Goal: Communication & Community: Answer question/provide support

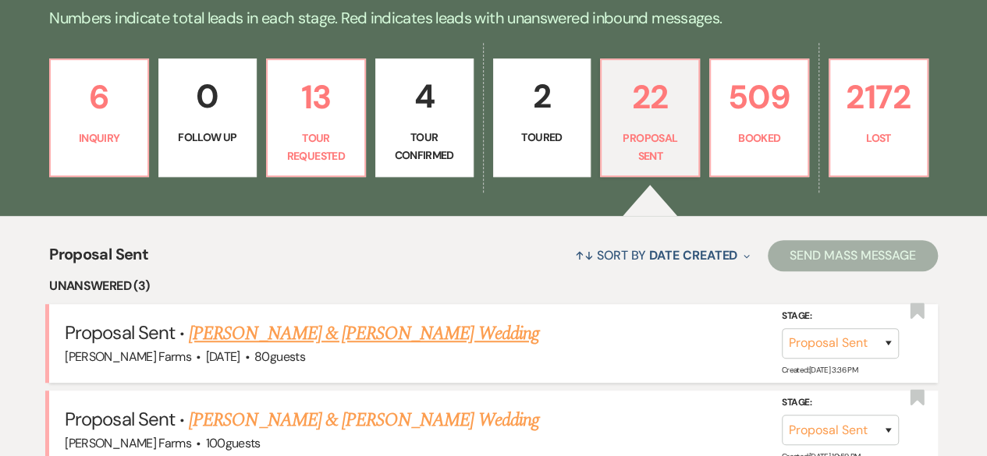
scroll to position [546, 0]
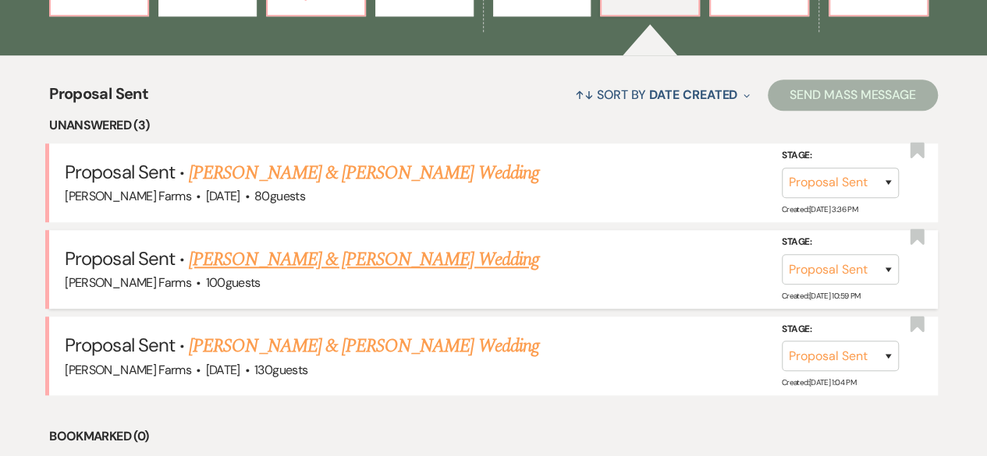
click at [396, 262] on link "[PERSON_NAME] & [PERSON_NAME] Wedding" at bounding box center [364, 260] width 350 height 28
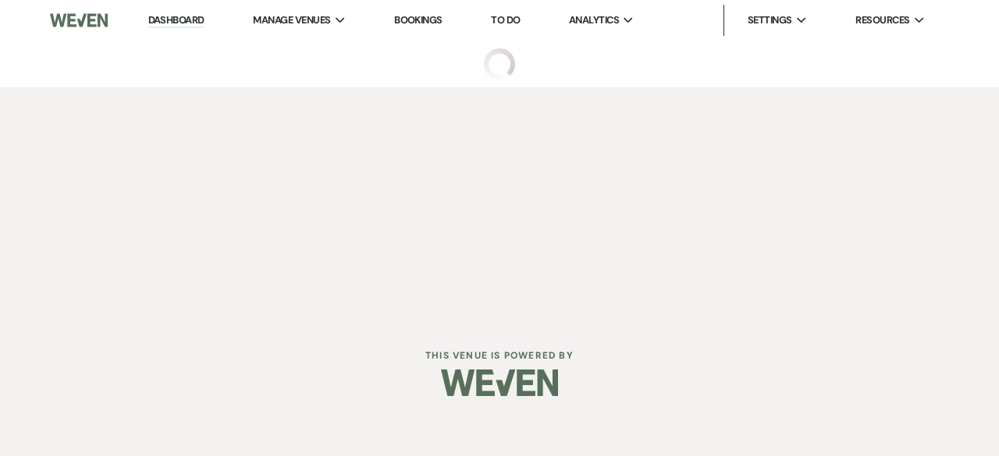
select select "6"
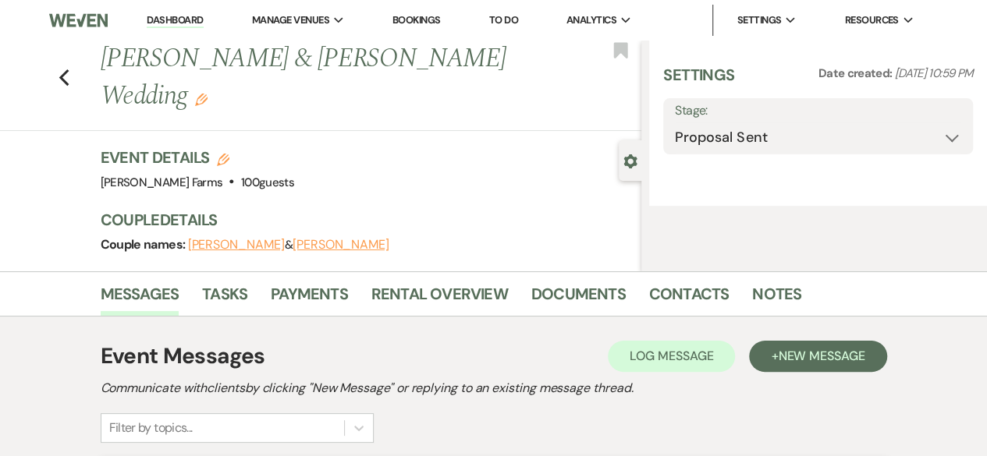
select select "5"
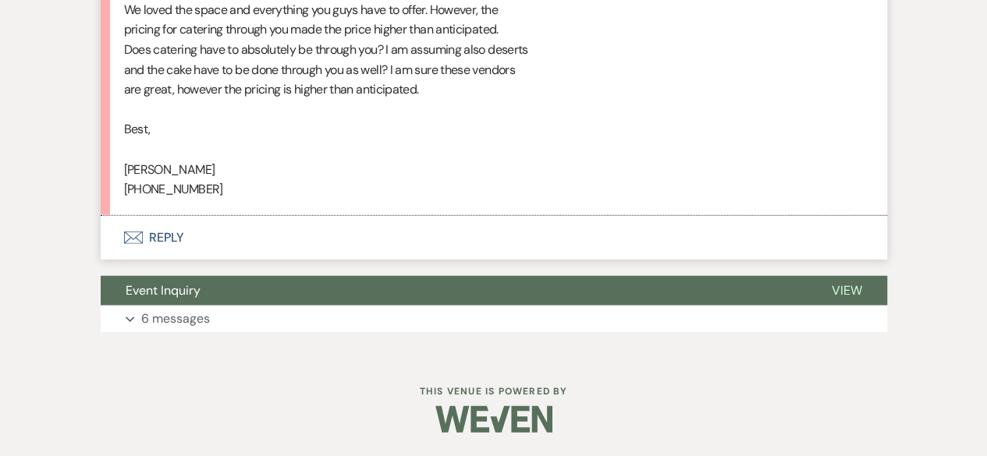
scroll to position [1960, 0]
click at [275, 236] on button "Envelope Reply" at bounding box center [494, 238] width 786 height 44
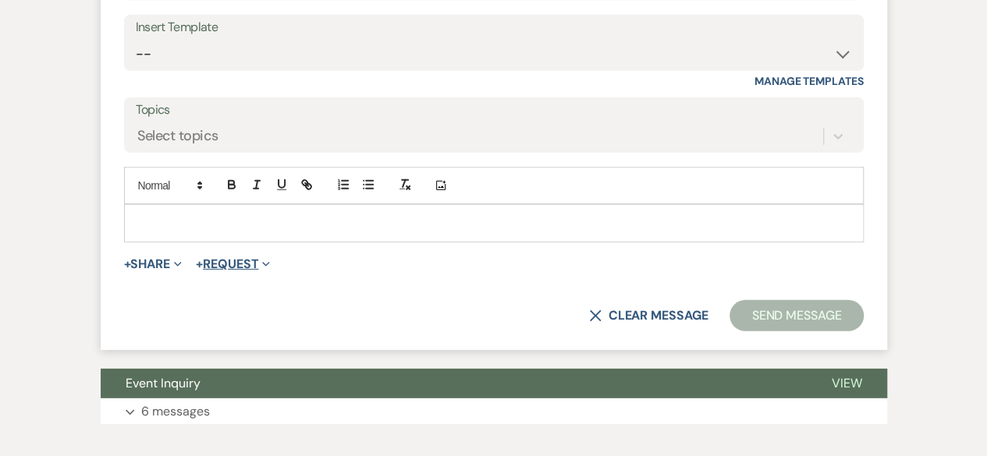
scroll to position [2266, 0]
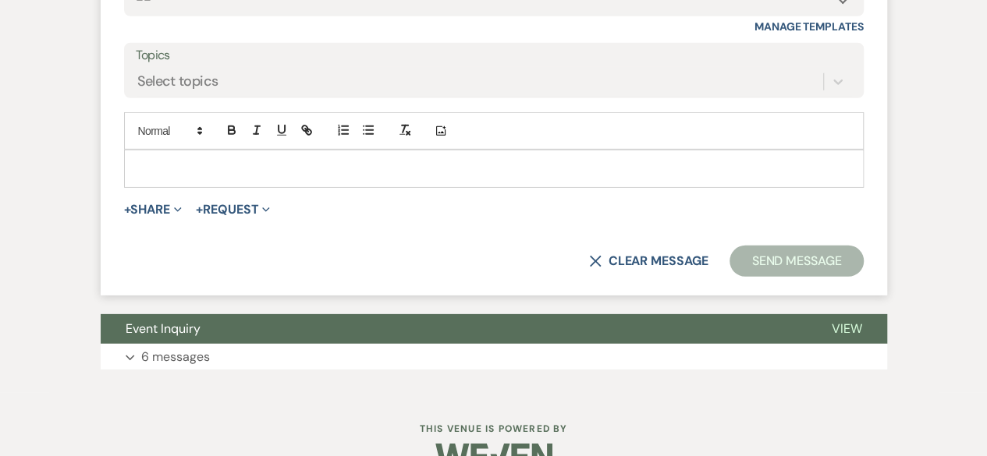
click at [275, 177] on p at bounding box center [494, 168] width 715 height 17
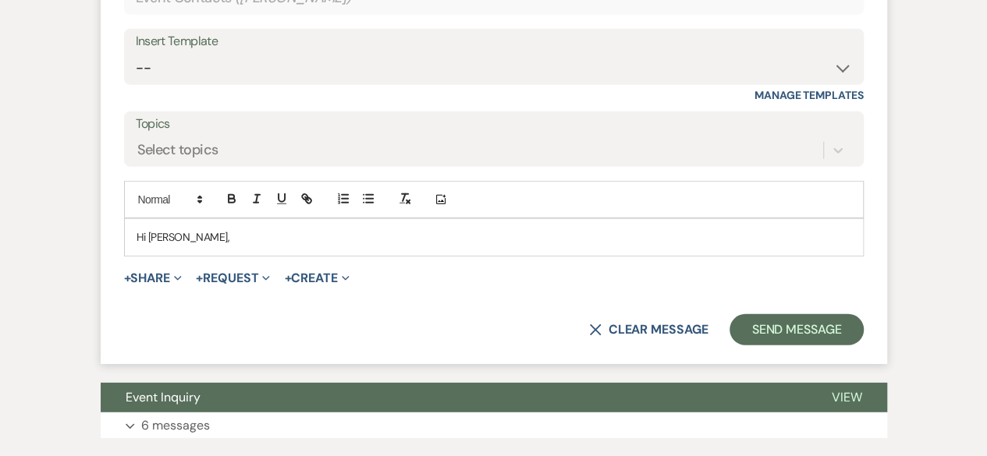
scroll to position [2344, 0]
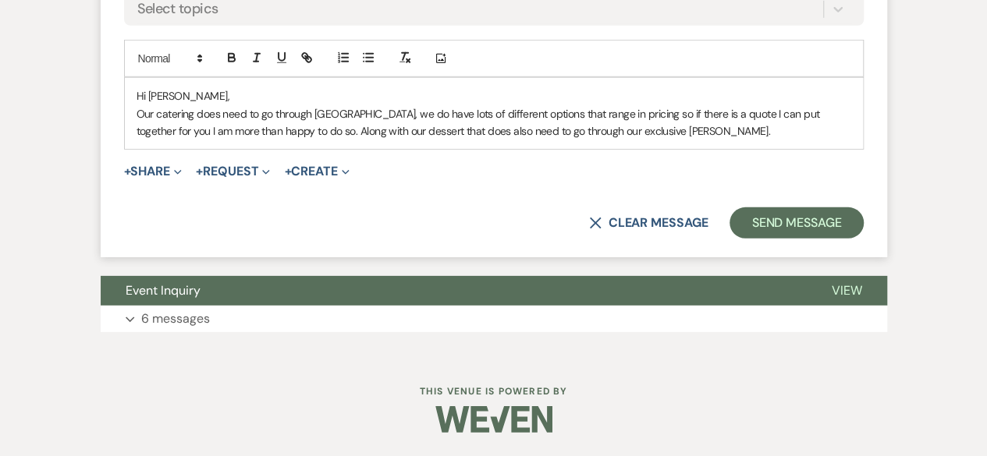
click at [599, 140] on p "Our catering does need to go through us, we do have lots of different options t…" at bounding box center [494, 122] width 715 height 35
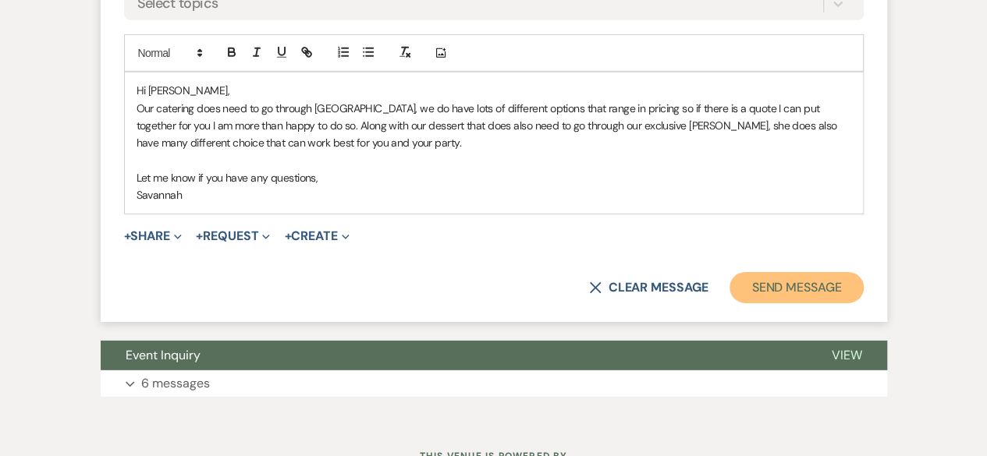
click at [808, 303] on button "Send Message" at bounding box center [795, 287] width 133 height 31
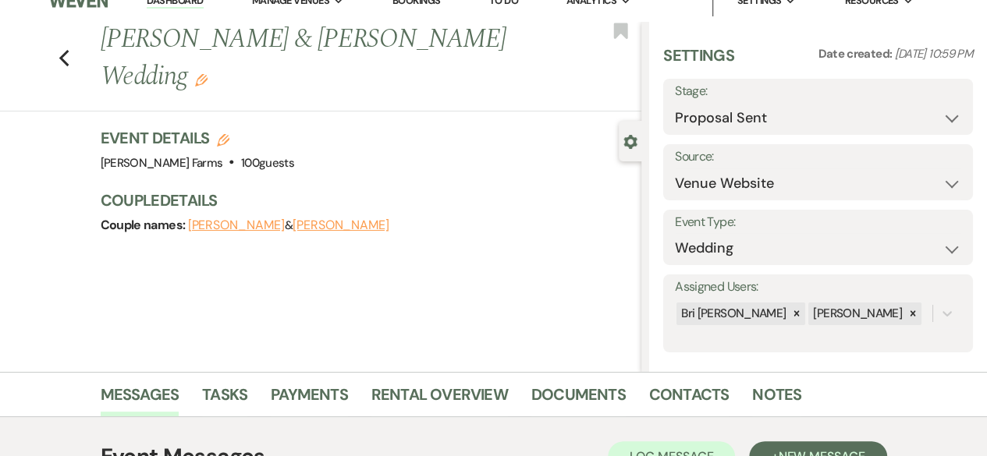
scroll to position [0, 0]
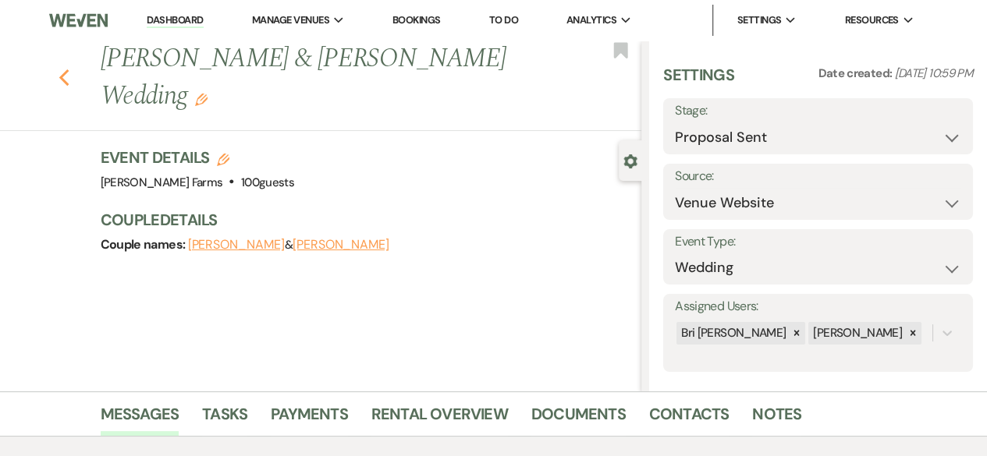
click at [69, 82] on use "button" at bounding box center [64, 77] width 10 height 17
select select "6"
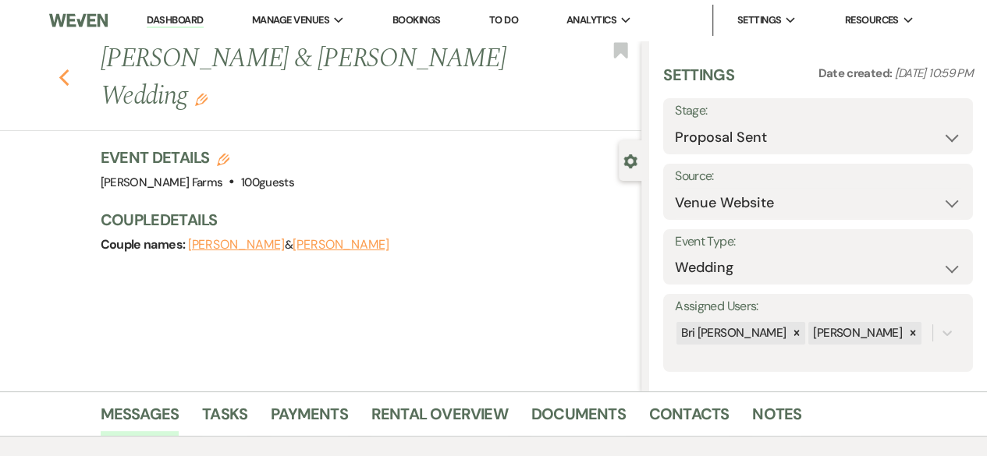
select select "6"
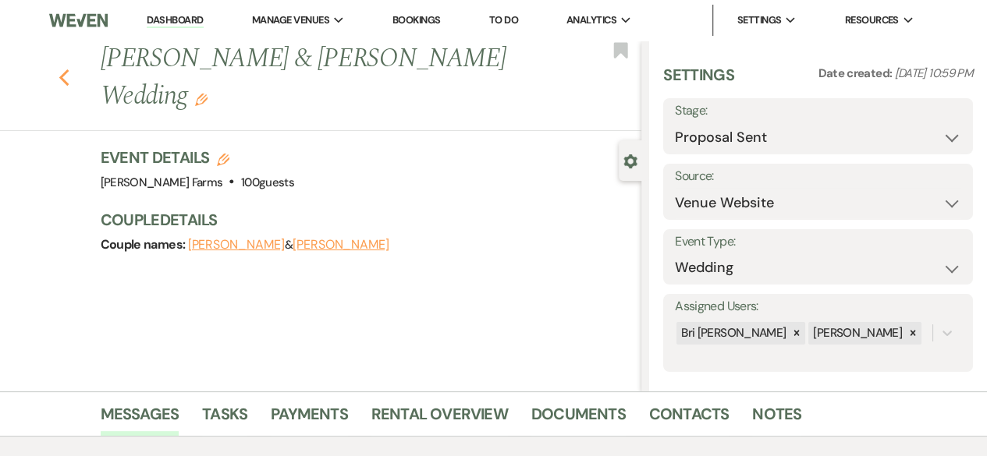
select select "6"
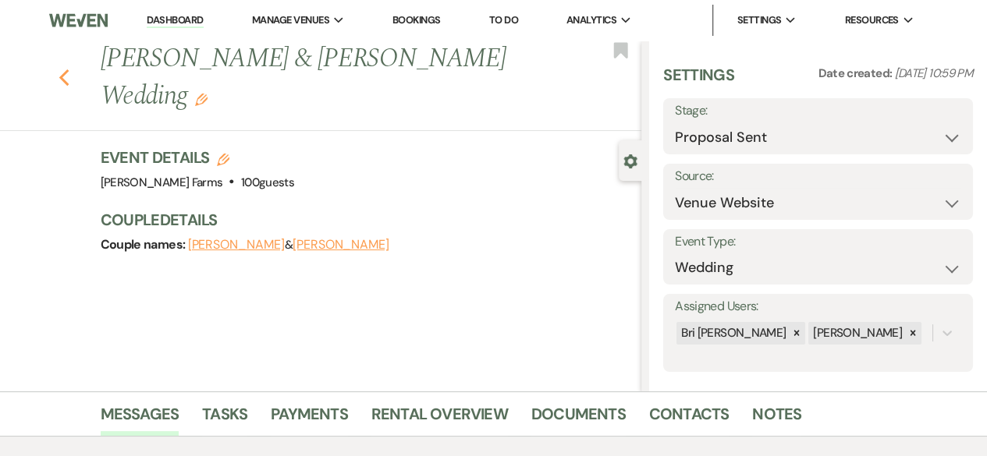
select select "6"
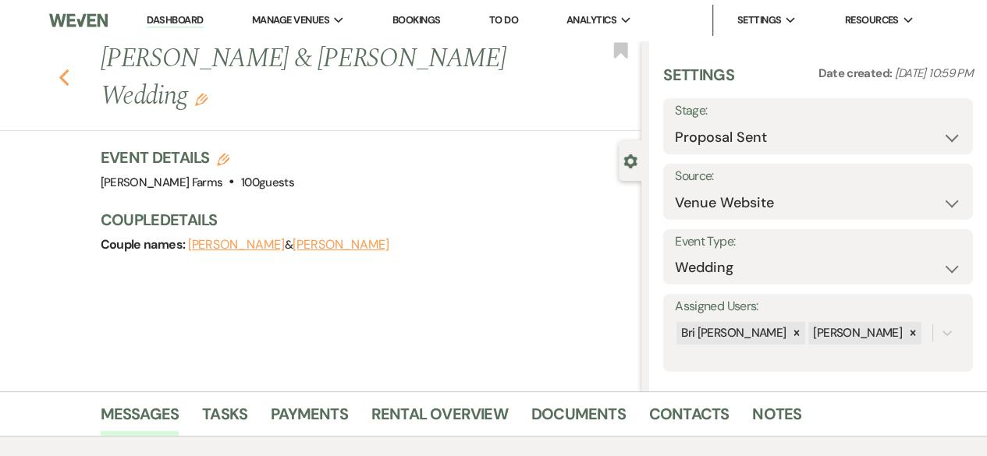
select select "6"
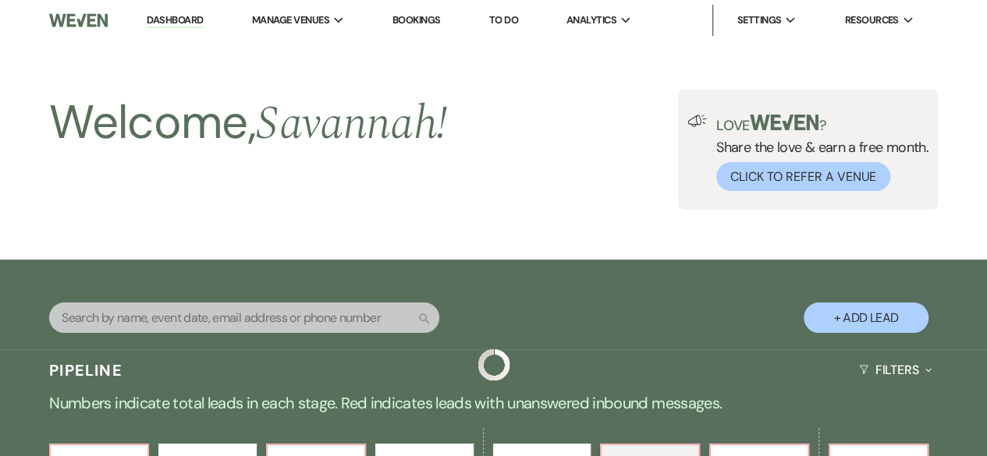
scroll to position [546, 0]
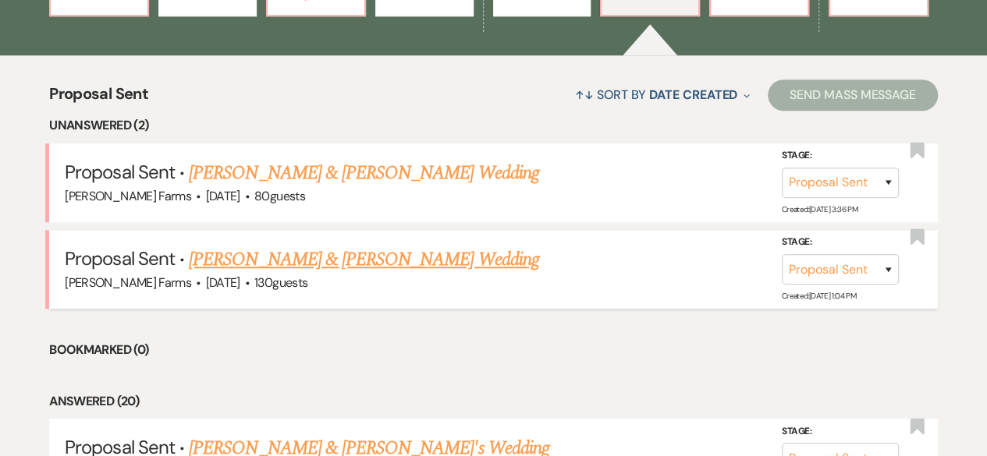
click at [428, 258] on link "[PERSON_NAME] & [PERSON_NAME] Wedding" at bounding box center [364, 260] width 350 height 28
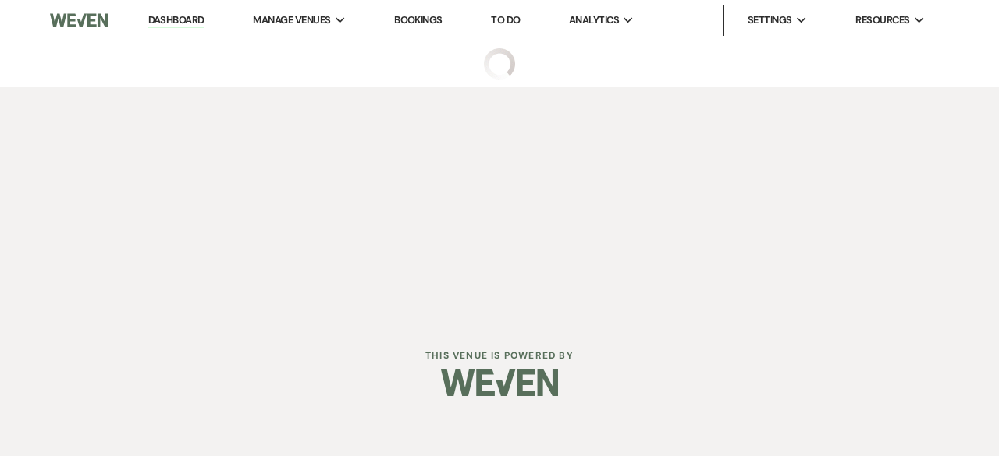
select select "6"
select select "5"
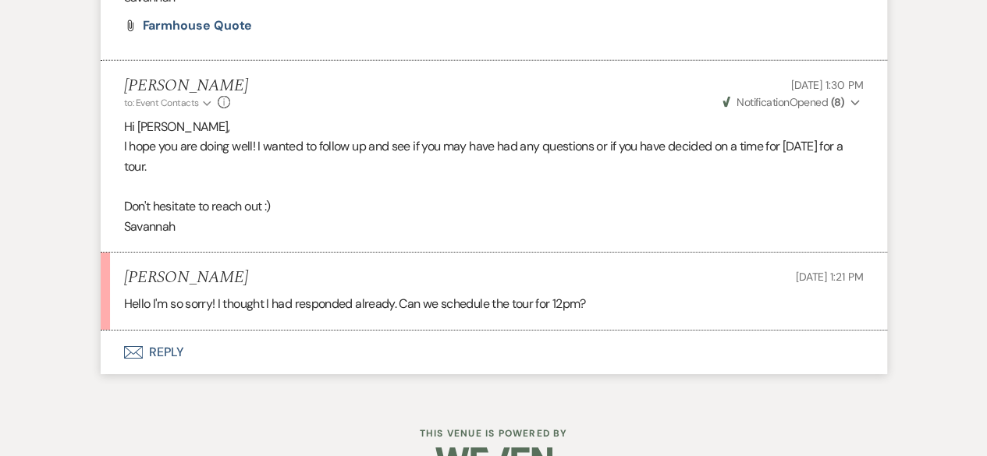
scroll to position [2540, 0]
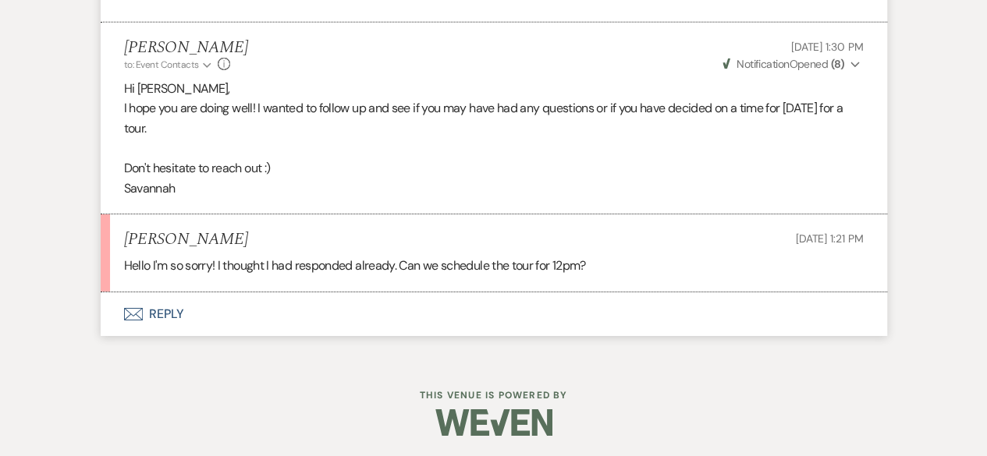
click at [449, 311] on button "Envelope Reply" at bounding box center [494, 315] width 786 height 44
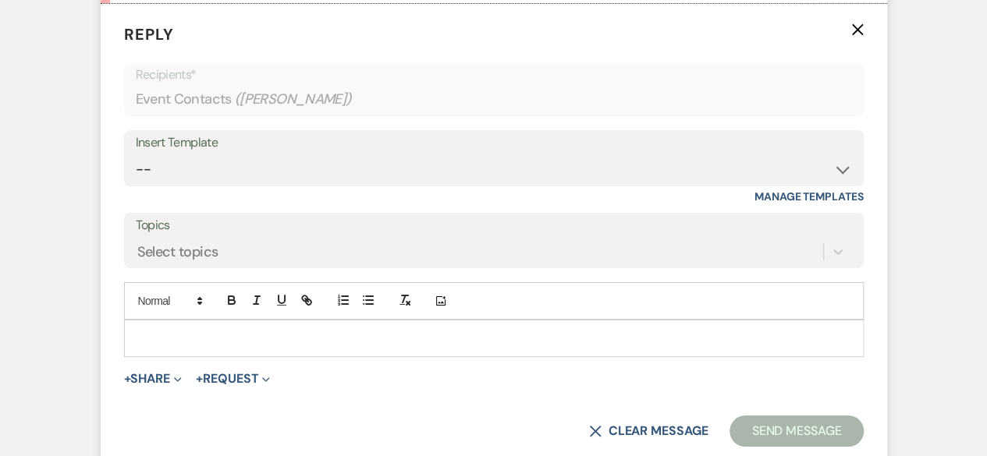
scroll to position [2831, 0]
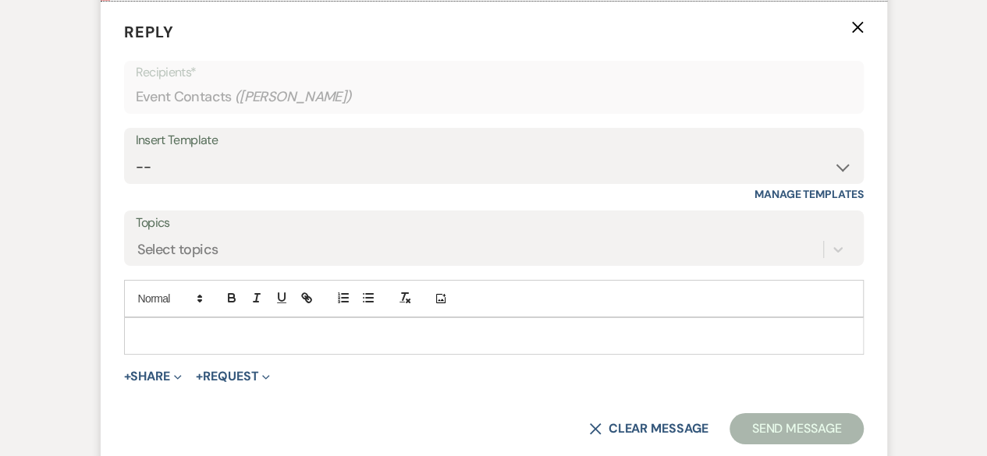
drag, startPoint x: 314, startPoint y: 326, endPoint x: 320, endPoint y: 319, distance: 9.4
click at [314, 328] on p at bounding box center [494, 336] width 715 height 17
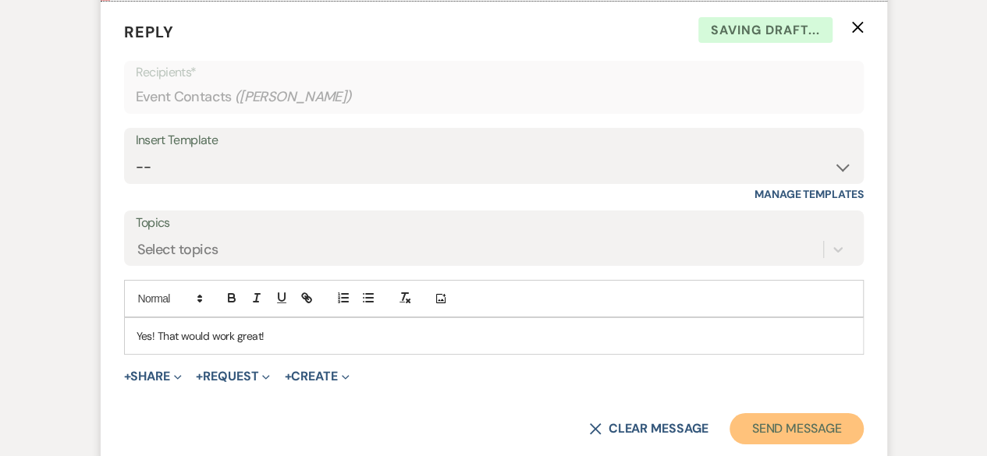
click at [752, 430] on button "Send Message" at bounding box center [795, 428] width 133 height 31
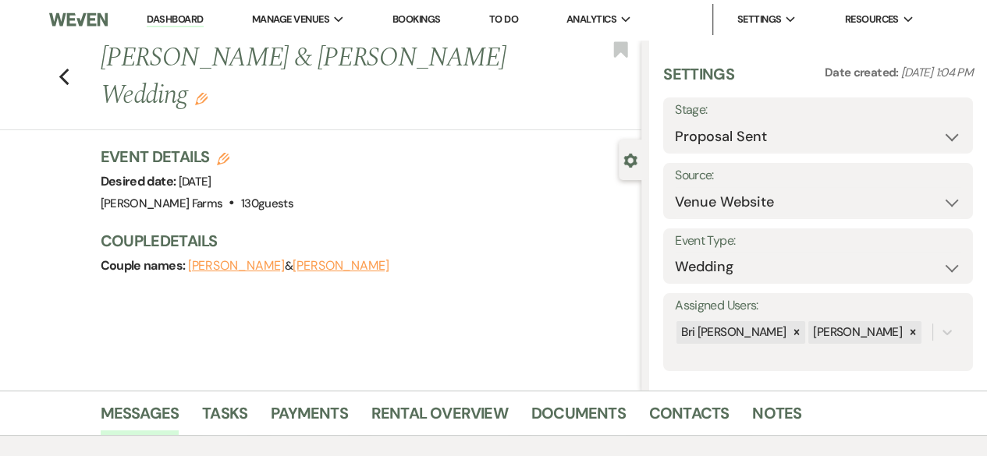
scroll to position [0, 0]
drag, startPoint x: 63, startPoint y: 76, endPoint x: 71, endPoint y: 77, distance: 8.0
click at [63, 76] on div "Previous Bree Anderson & Mason Taylor's Wedding Edit Bookmark" at bounding box center [316, 86] width 649 height 90
click at [70, 81] on icon "Previous" at bounding box center [65, 78] width 12 height 19
select select "6"
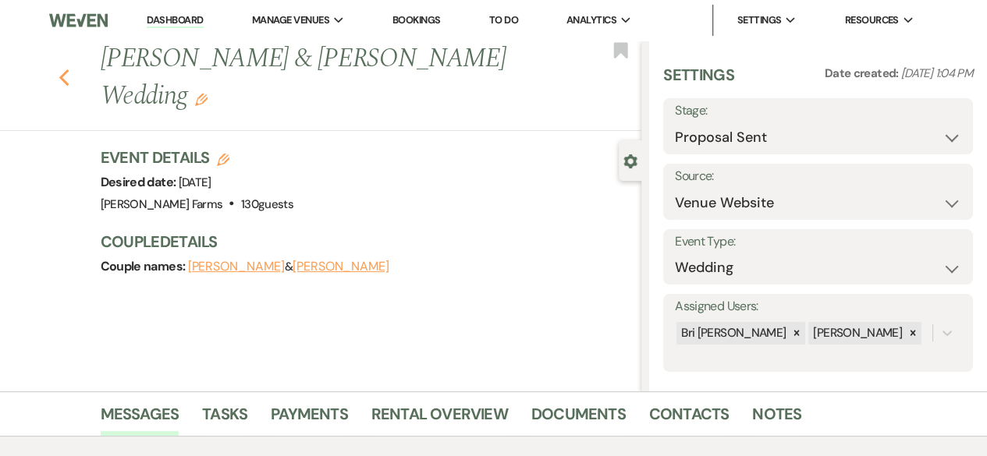
select select "6"
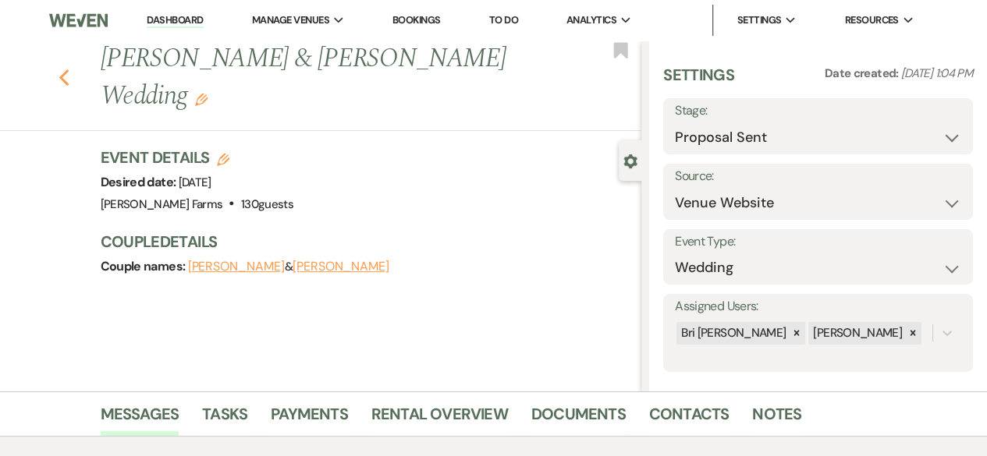
select select "6"
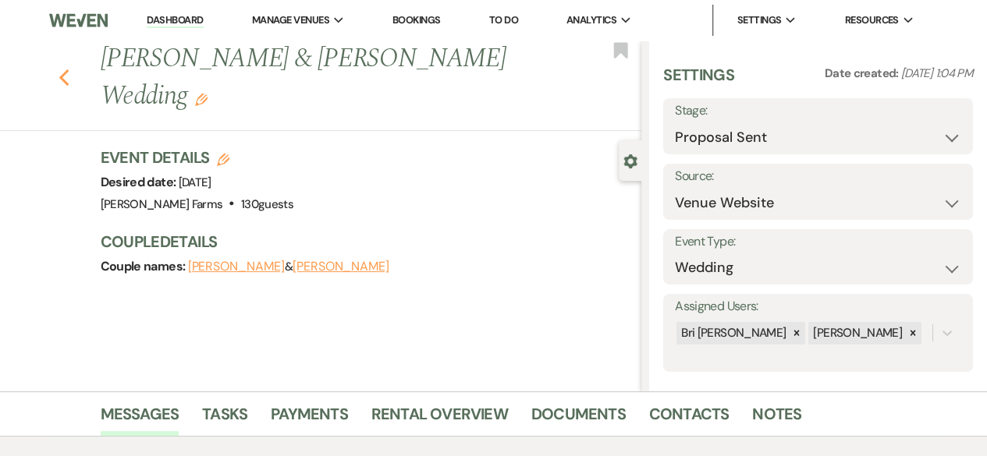
select select "6"
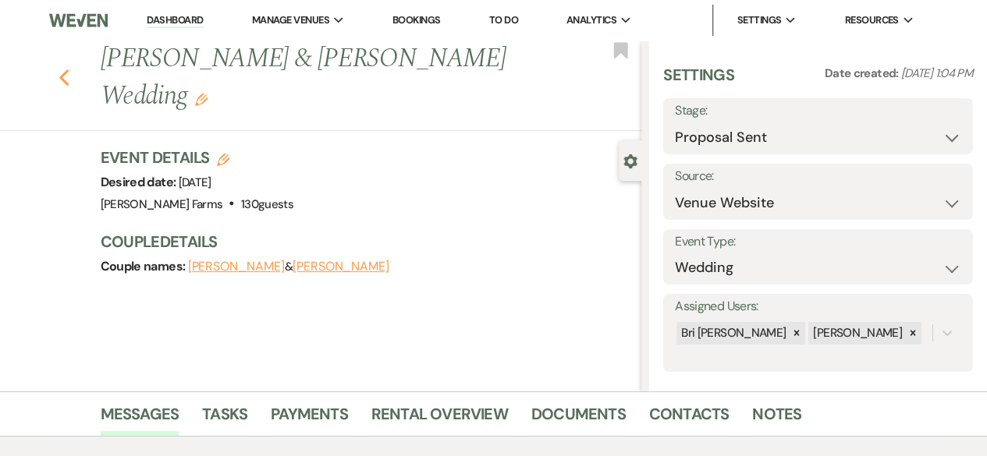
select select "6"
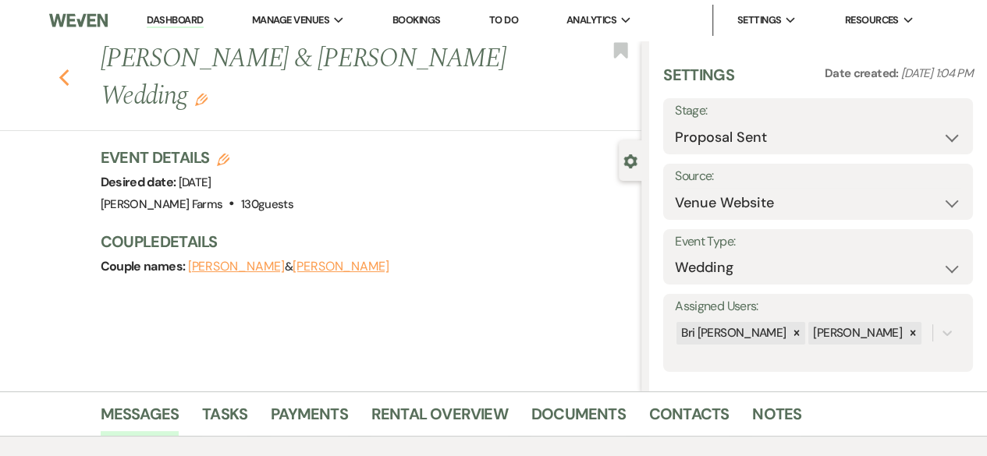
select select "6"
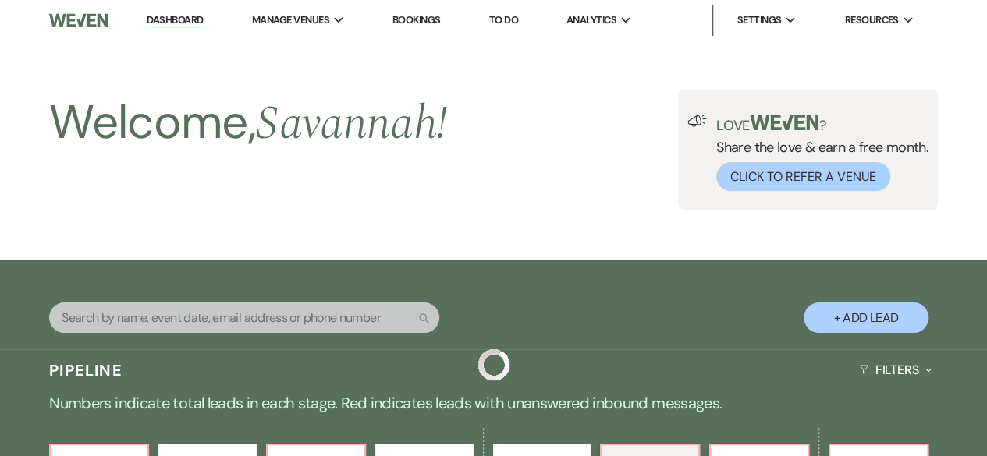
scroll to position [546, 0]
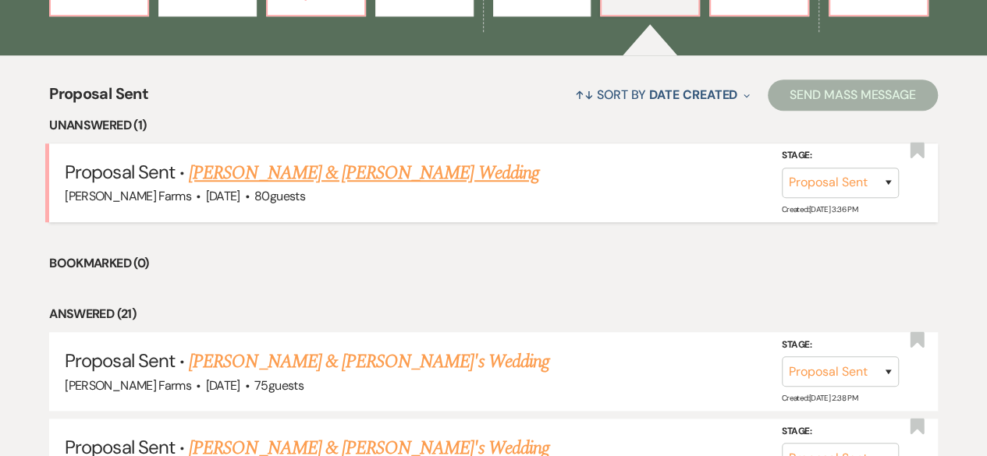
click at [445, 174] on link "[PERSON_NAME] & [PERSON_NAME] Wedding" at bounding box center [364, 173] width 350 height 28
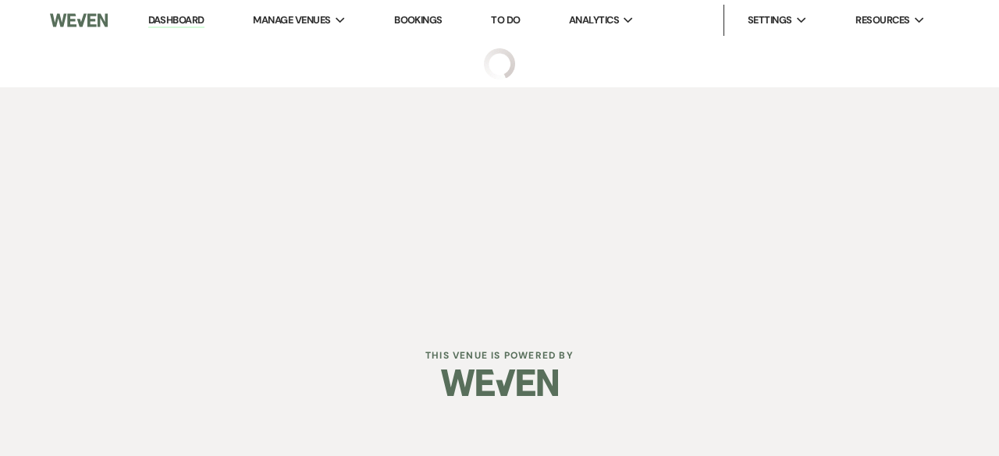
select select "6"
select select "5"
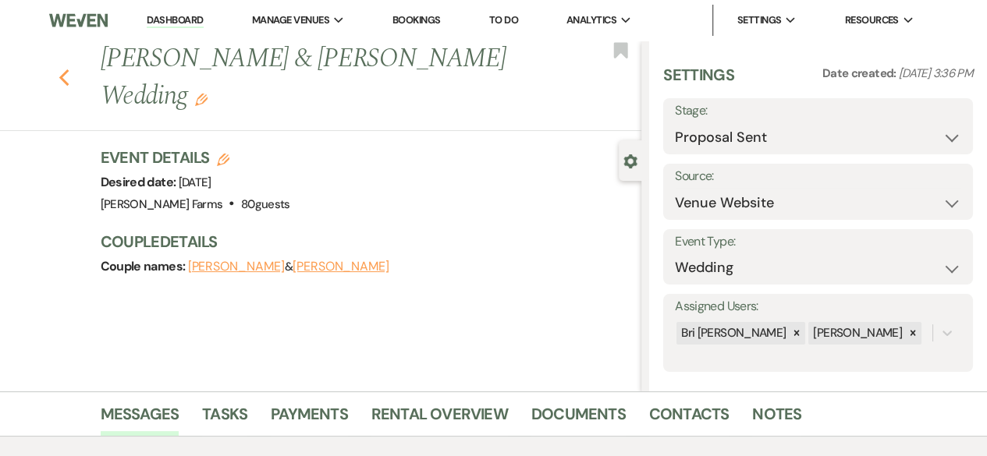
click at [70, 73] on icon "Previous" at bounding box center [65, 78] width 12 height 19
select select "6"
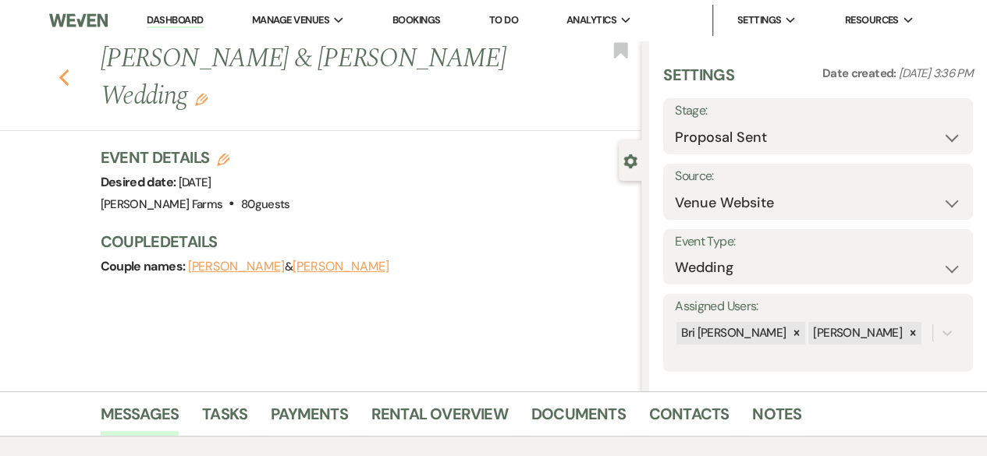
select select "6"
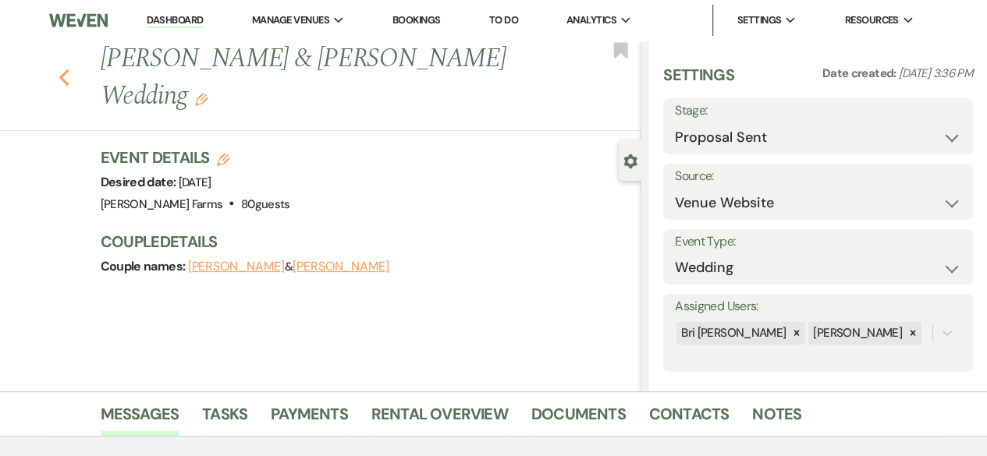
select select "6"
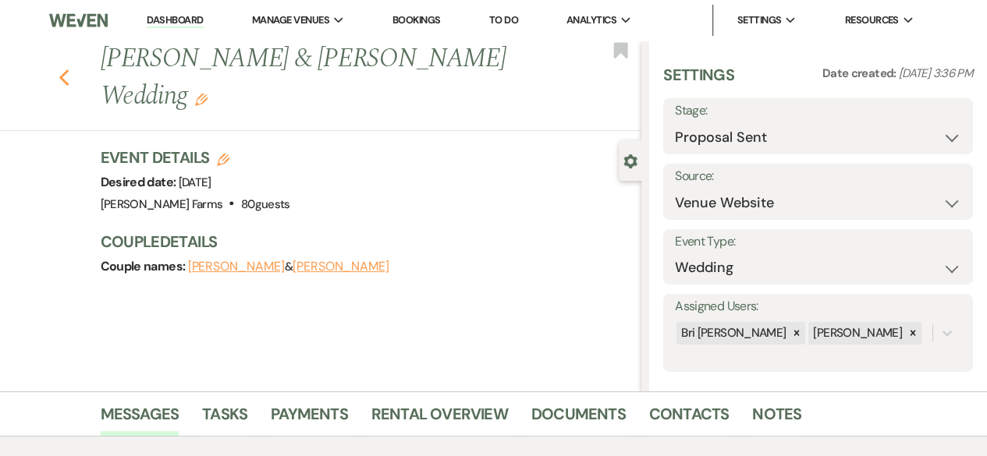
select select "6"
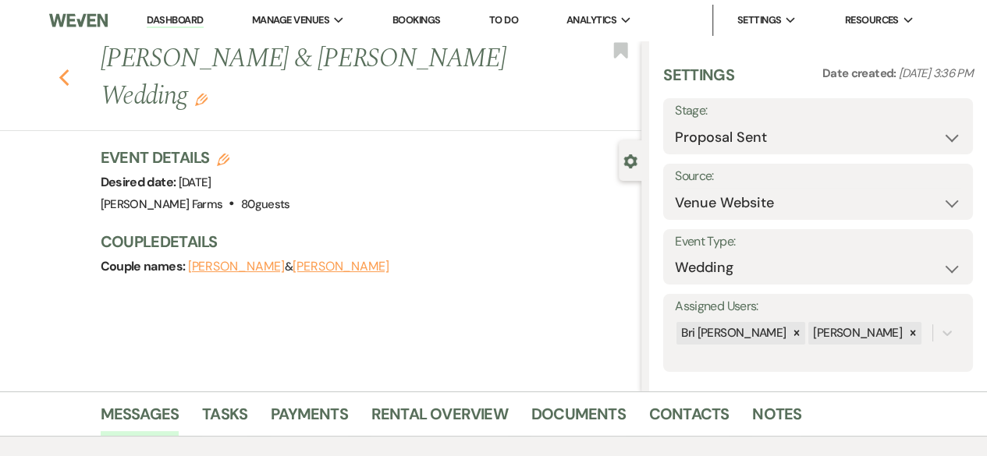
select select "6"
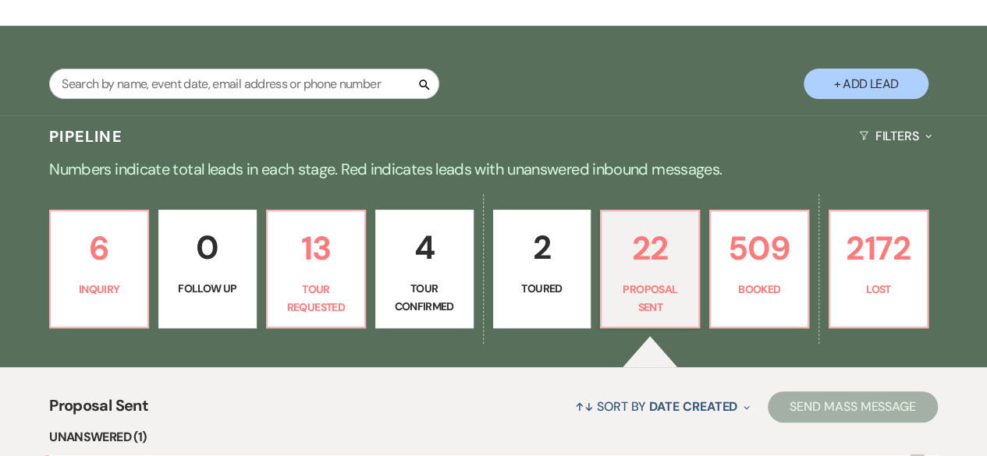
scroll to position [312, 0]
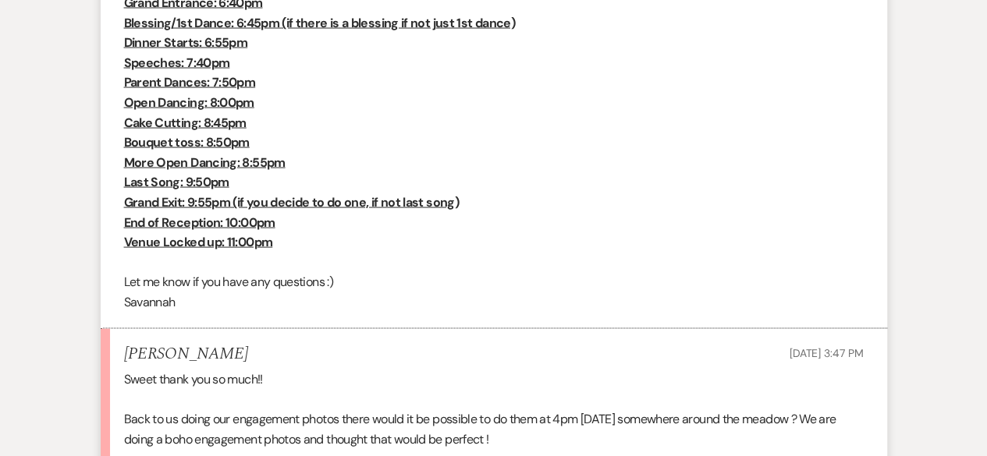
scroll to position [1717, 0]
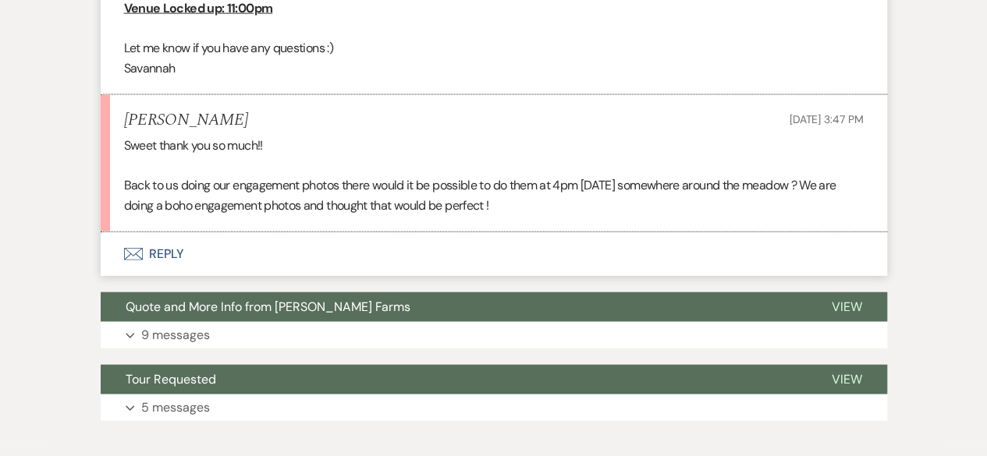
click at [399, 250] on button "Envelope Reply" at bounding box center [494, 254] width 786 height 44
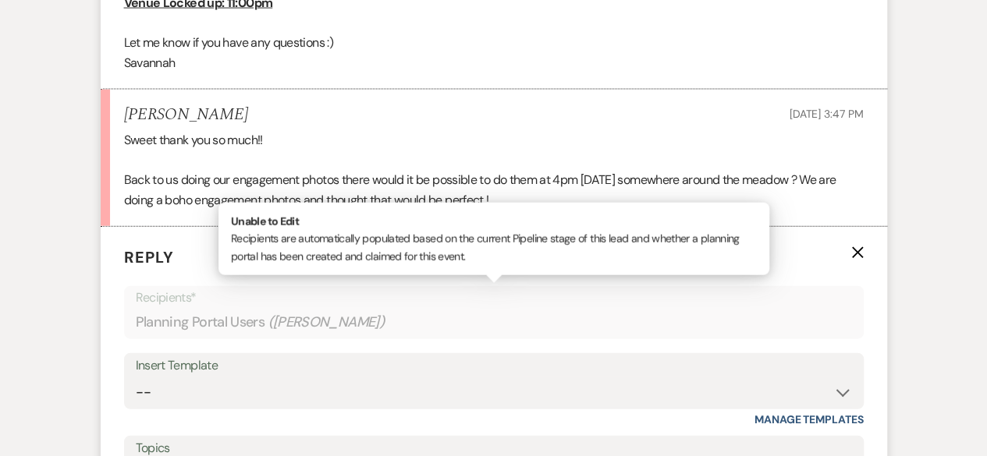
scroll to position [1951, 0]
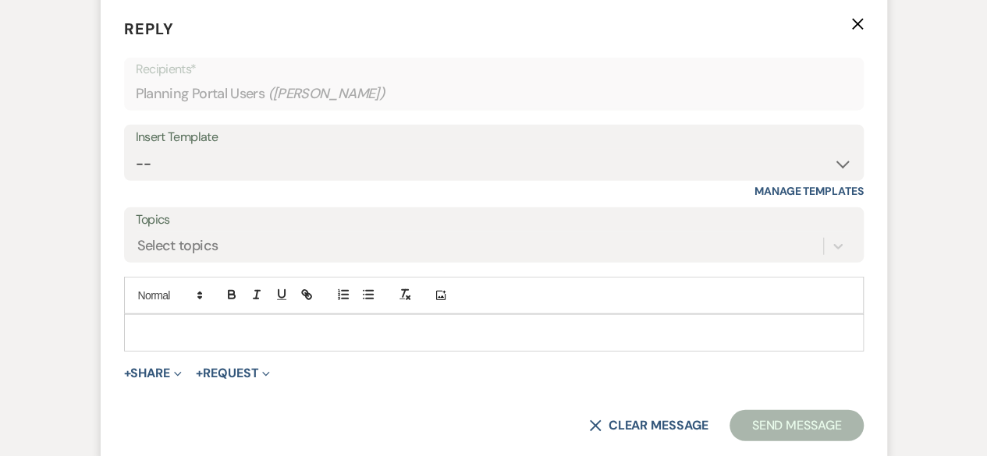
click at [226, 327] on p at bounding box center [494, 333] width 715 height 17
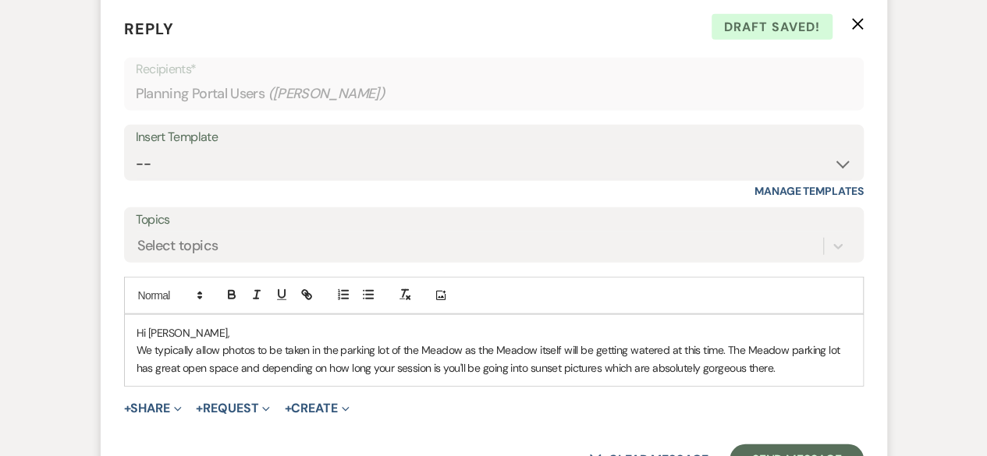
click at [239, 365] on p "We typically allow photos to be taken in the parking lot of the Meadow as the M…" at bounding box center [494, 359] width 715 height 35
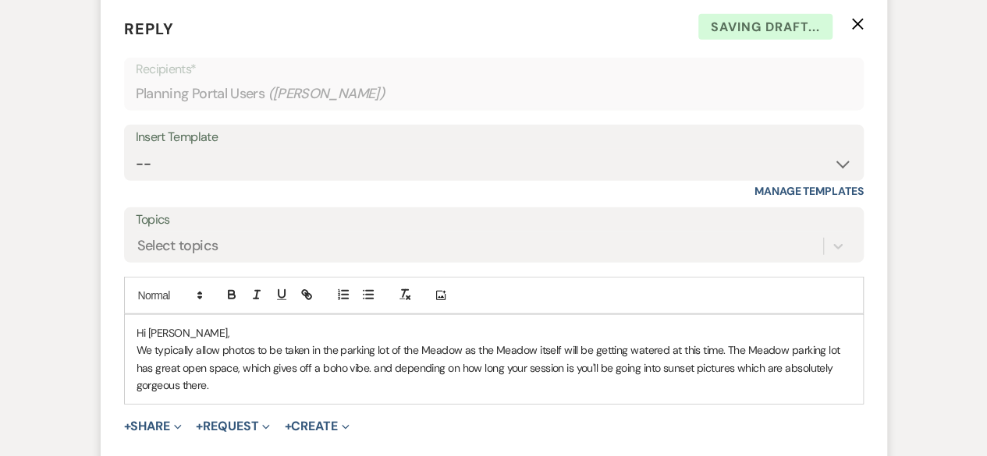
click at [396, 366] on p "We typically allow photos to be taken in the parking lot of the Meadow as the M…" at bounding box center [494, 368] width 715 height 52
click at [321, 386] on p "We typically allow photos to be taken in the parking lot of the Meadow as the M…" at bounding box center [494, 368] width 715 height 52
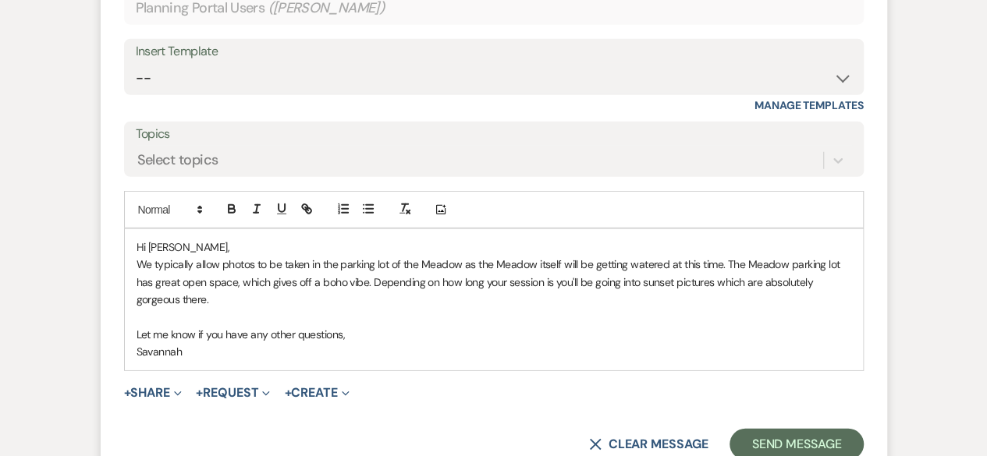
scroll to position [2107, 0]
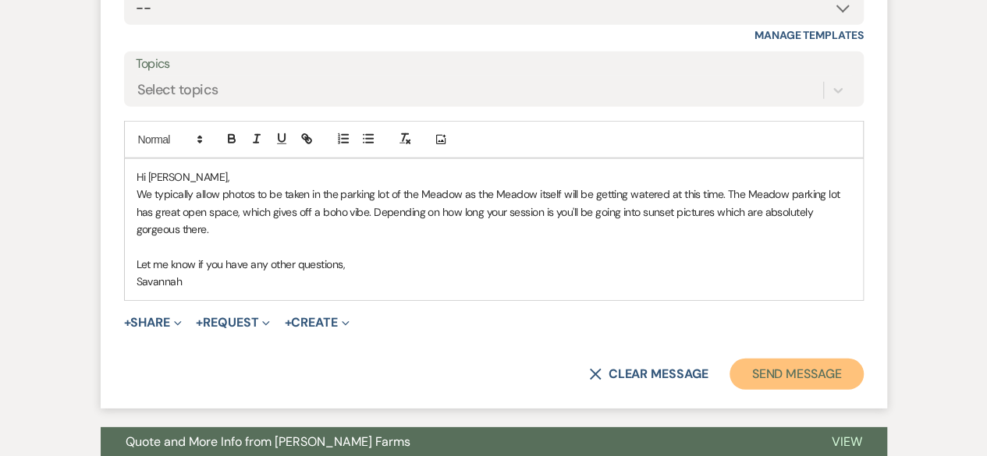
click at [857, 363] on button "Send Message" at bounding box center [795, 374] width 133 height 31
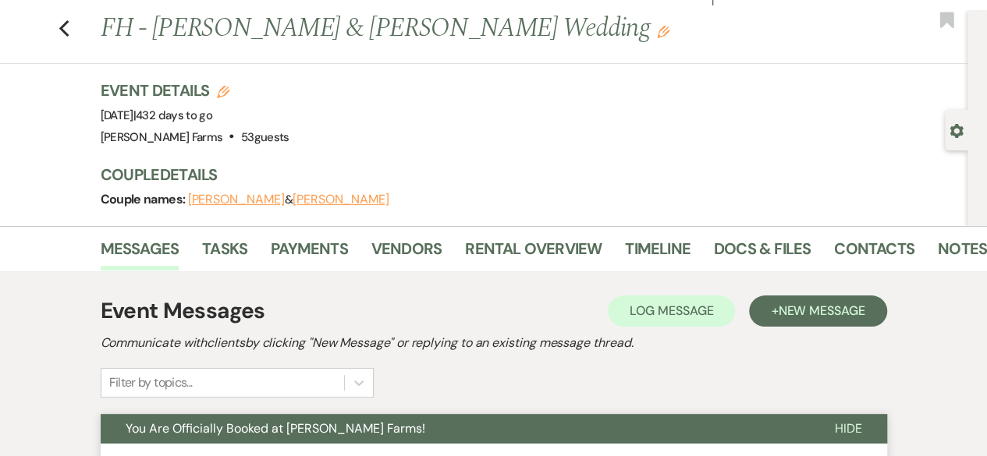
scroll to position [0, 0]
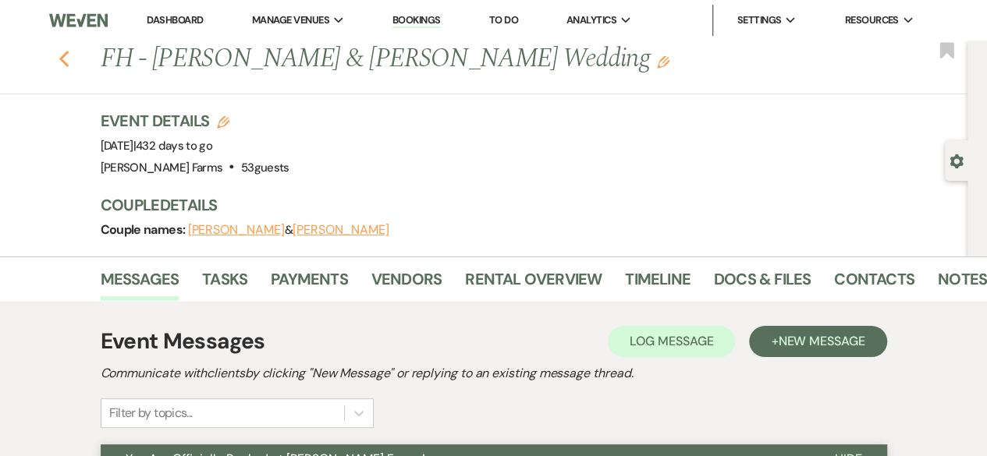
click at [70, 59] on icon "Previous" at bounding box center [65, 59] width 12 height 19
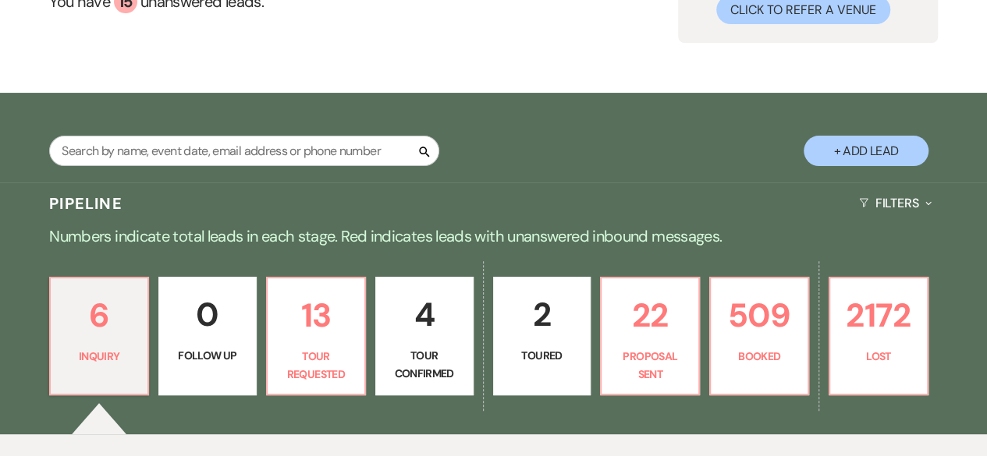
scroll to position [312, 0]
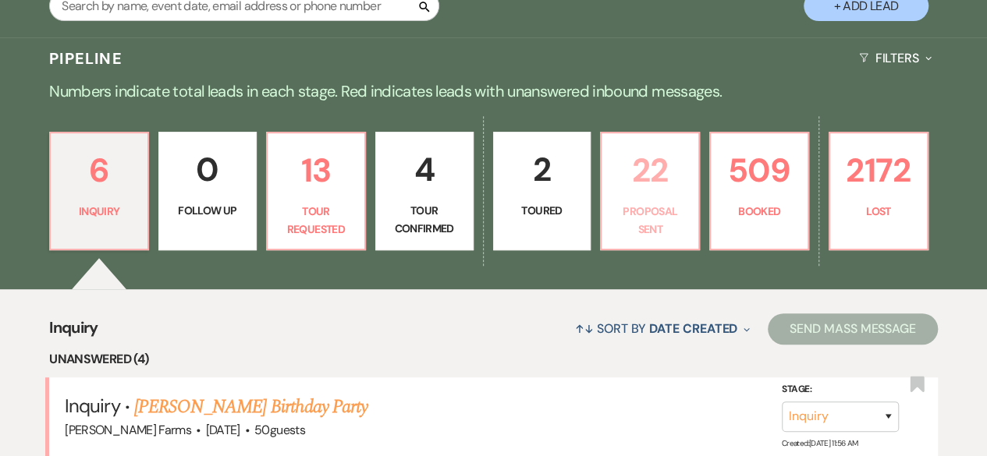
click at [664, 232] on p "Proposal Sent" at bounding box center [650, 220] width 78 height 35
select select "6"
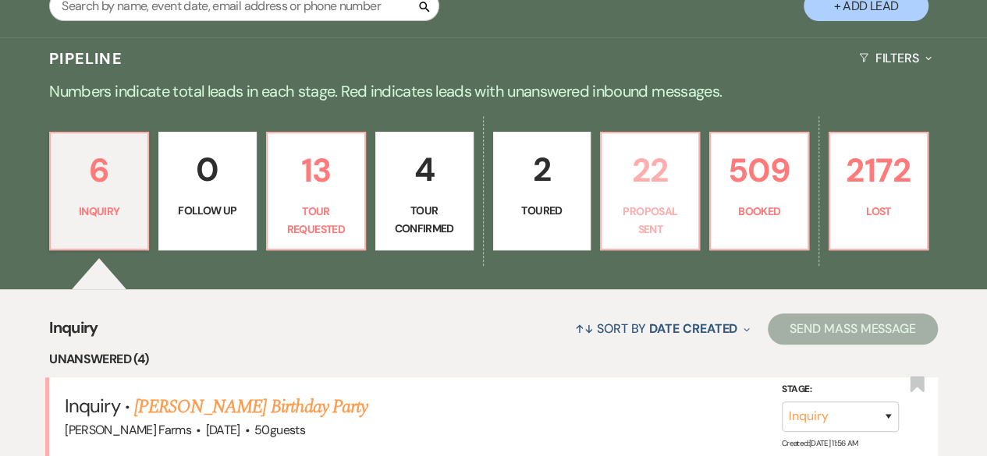
select select "6"
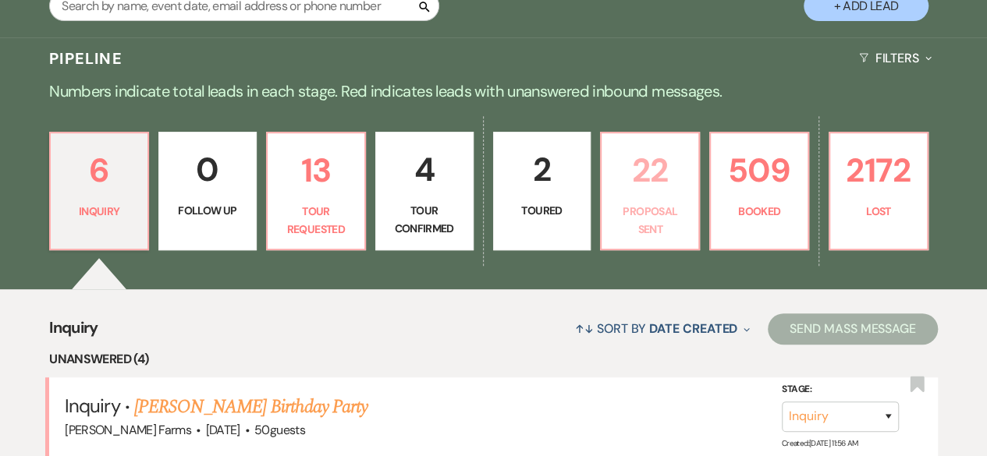
select select "6"
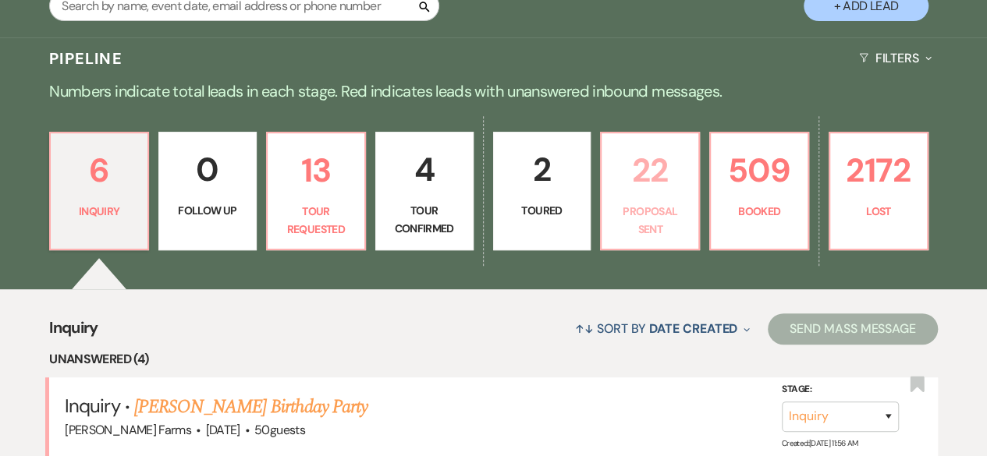
select select "6"
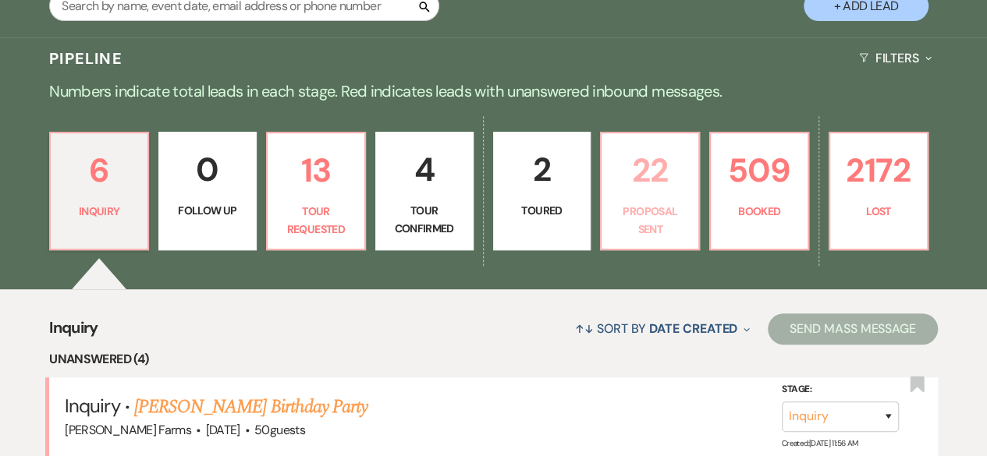
select select "6"
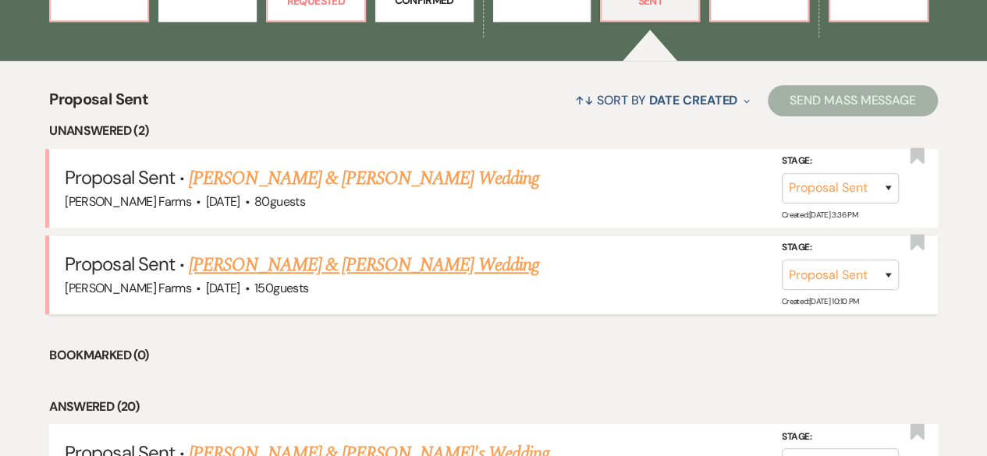
scroll to position [546, 0]
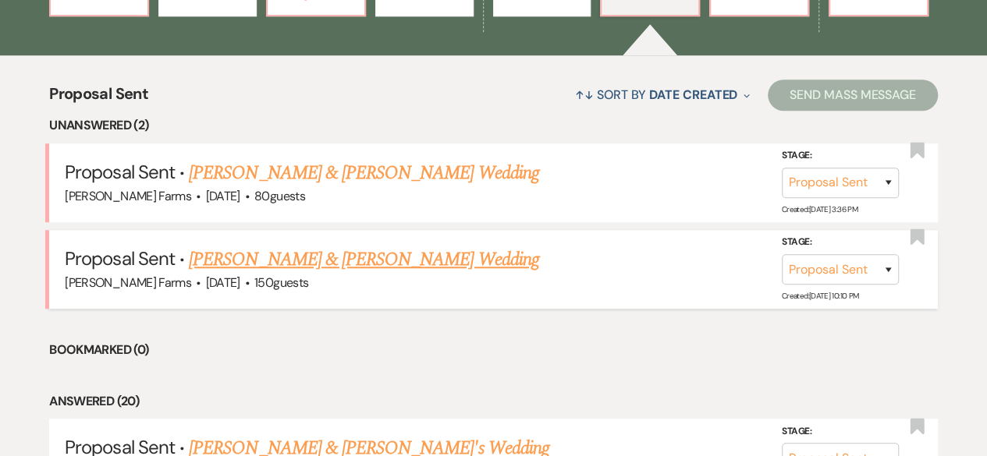
click at [450, 263] on link "[PERSON_NAME] & [PERSON_NAME] Wedding" at bounding box center [364, 260] width 350 height 28
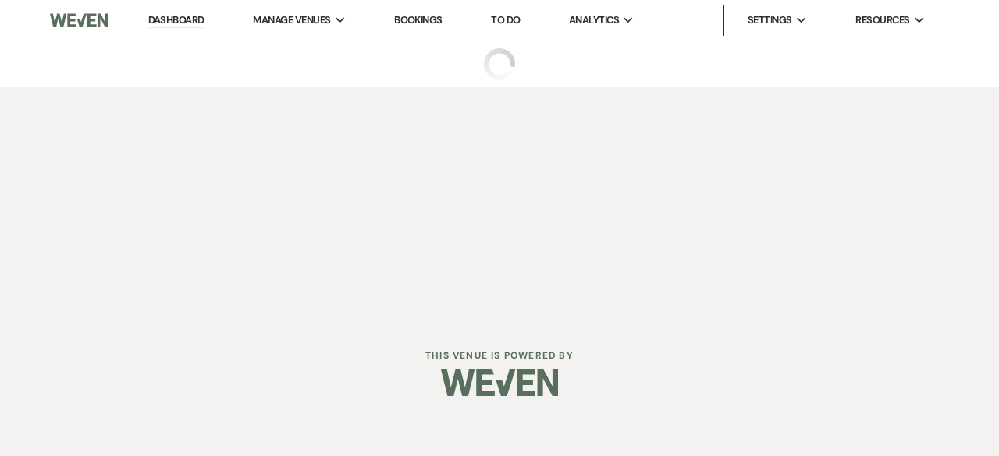
select select "6"
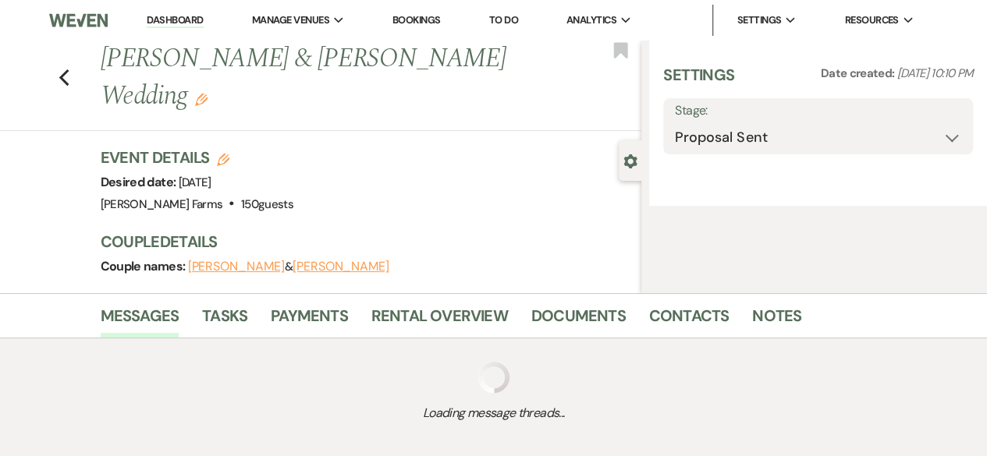
select select "5"
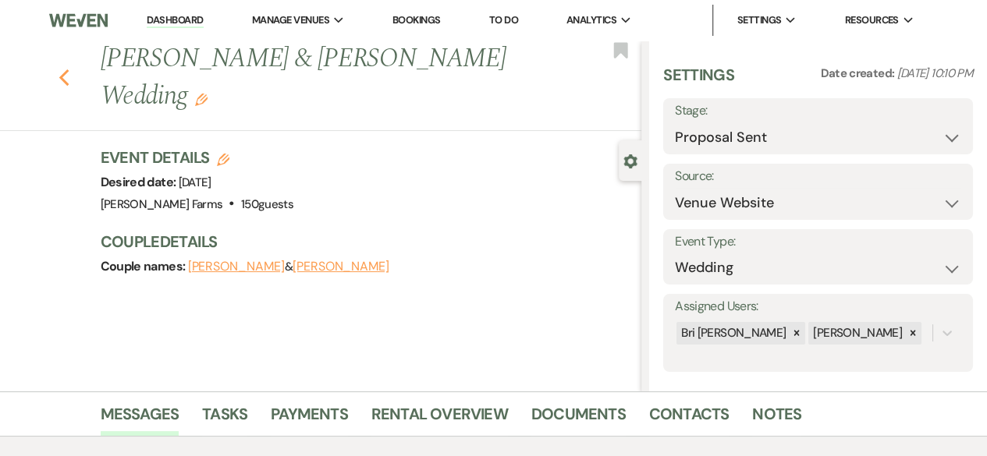
click at [69, 77] on icon "Previous" at bounding box center [65, 78] width 12 height 19
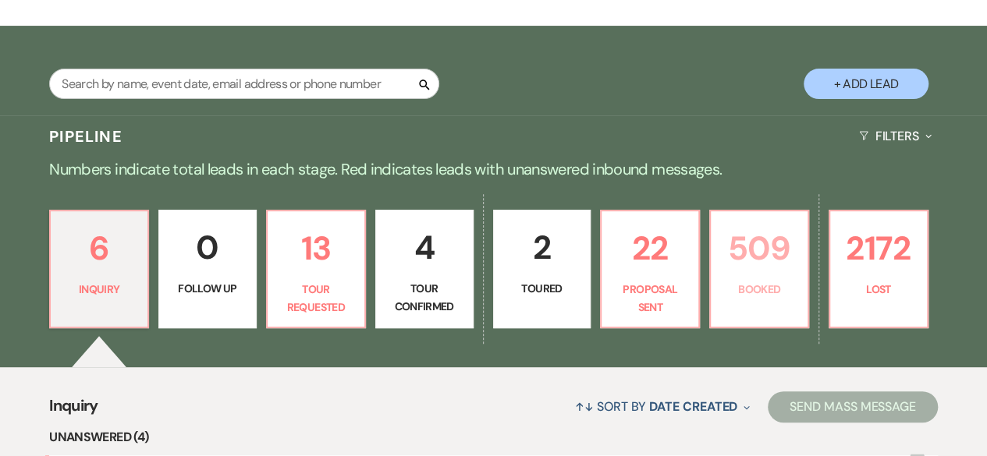
click at [771, 250] on p "509" at bounding box center [759, 248] width 78 height 52
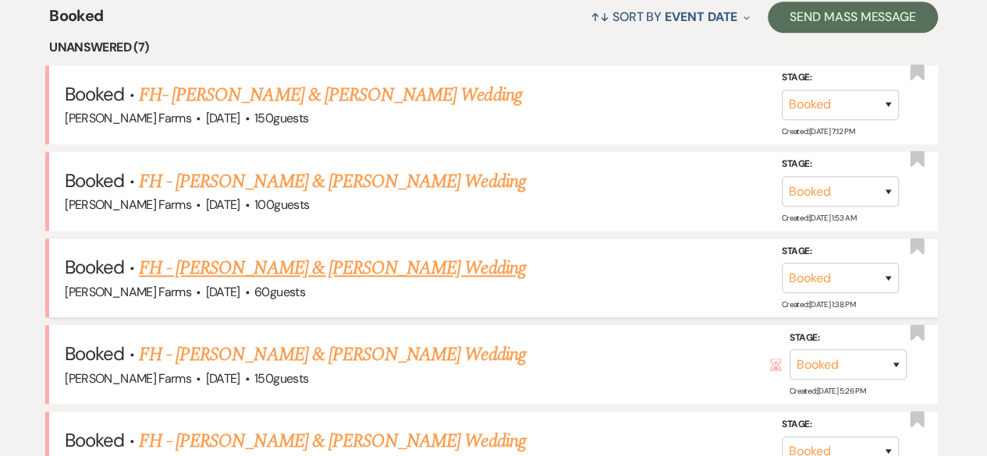
scroll to position [649, 0]
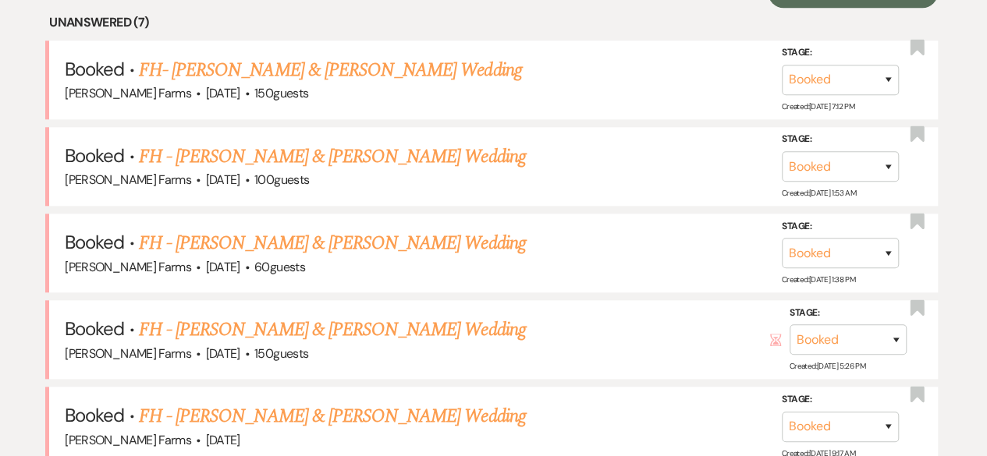
click at [432, 77] on link "FH- [PERSON_NAME] & [PERSON_NAME] Wedding" at bounding box center [330, 70] width 383 height 28
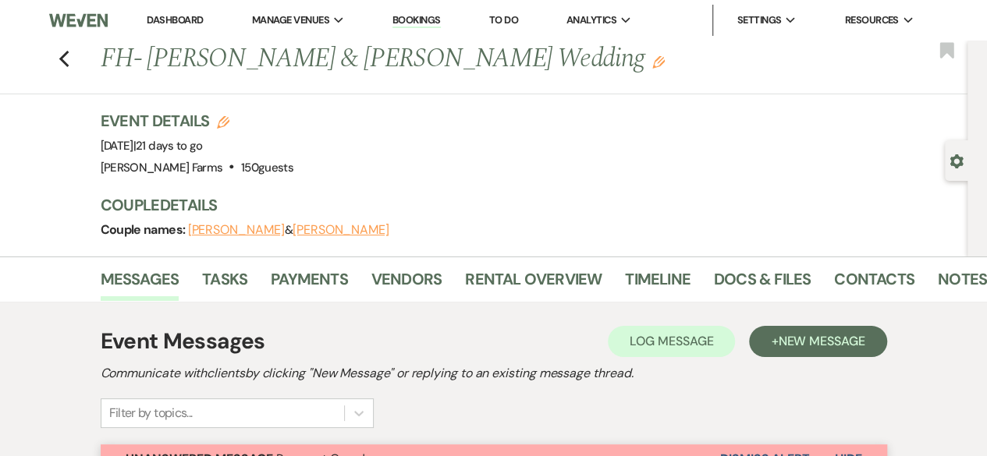
click at [956, 158] on use "button" at bounding box center [955, 161] width 13 height 14
select select "5"
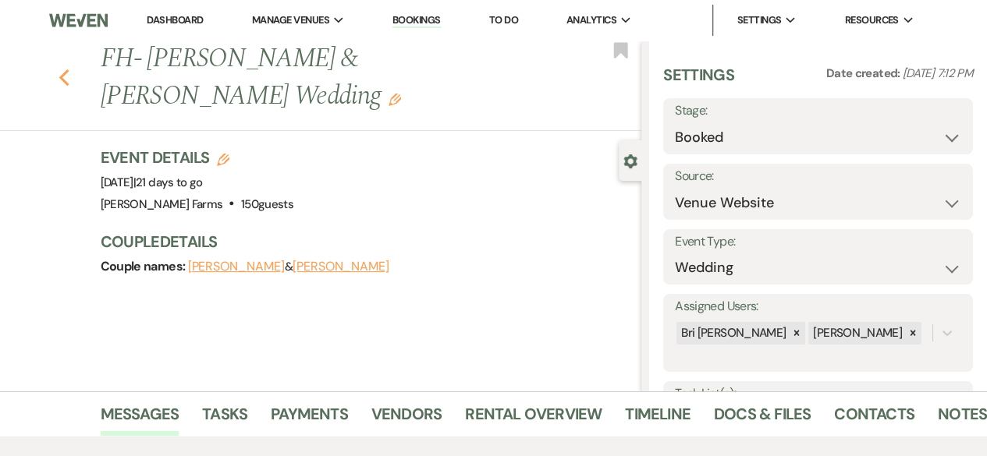
click at [69, 77] on icon "Previous" at bounding box center [65, 78] width 12 height 19
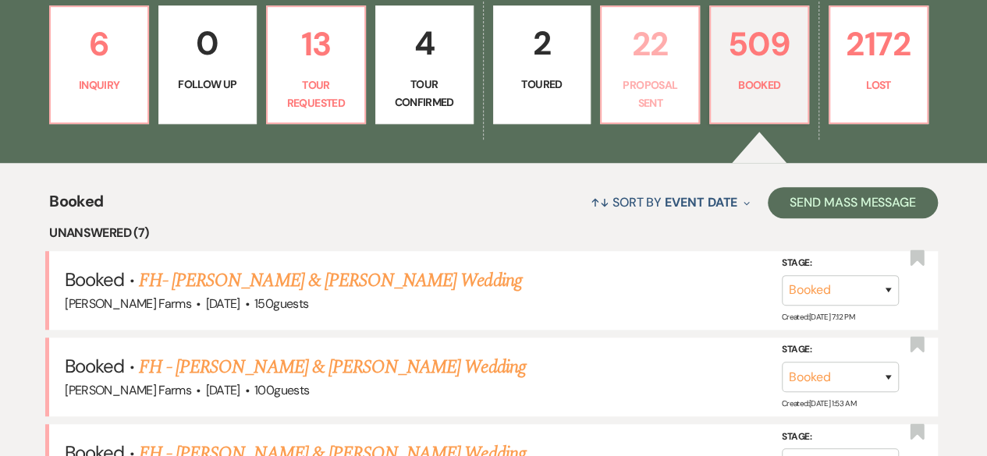
scroll to position [415, 0]
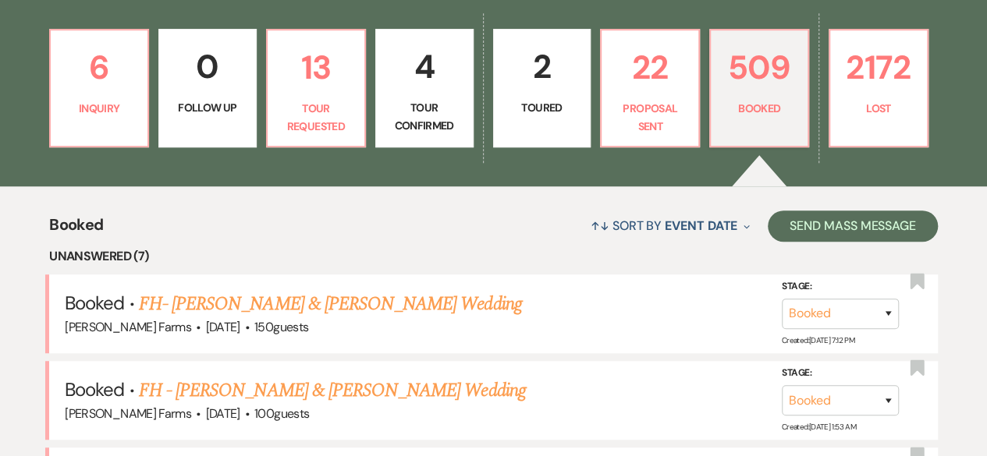
click at [537, 108] on p "Toured" at bounding box center [542, 107] width 78 height 17
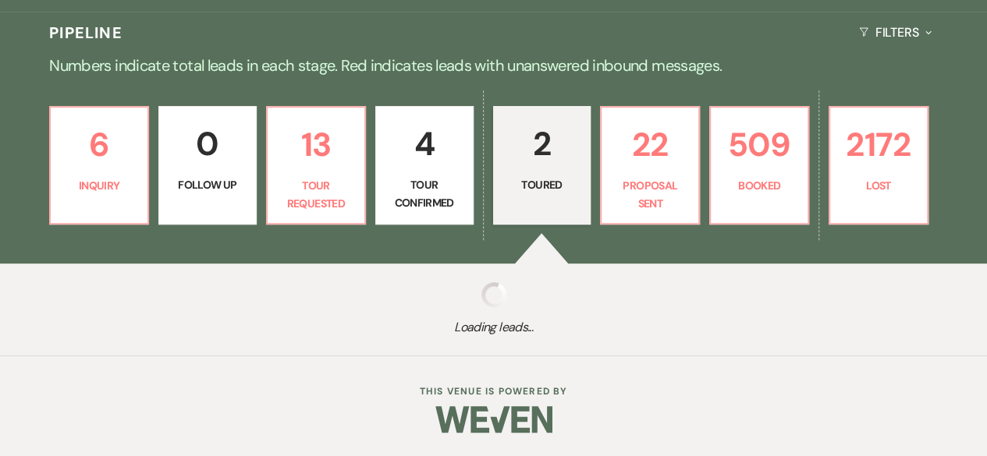
select select "5"
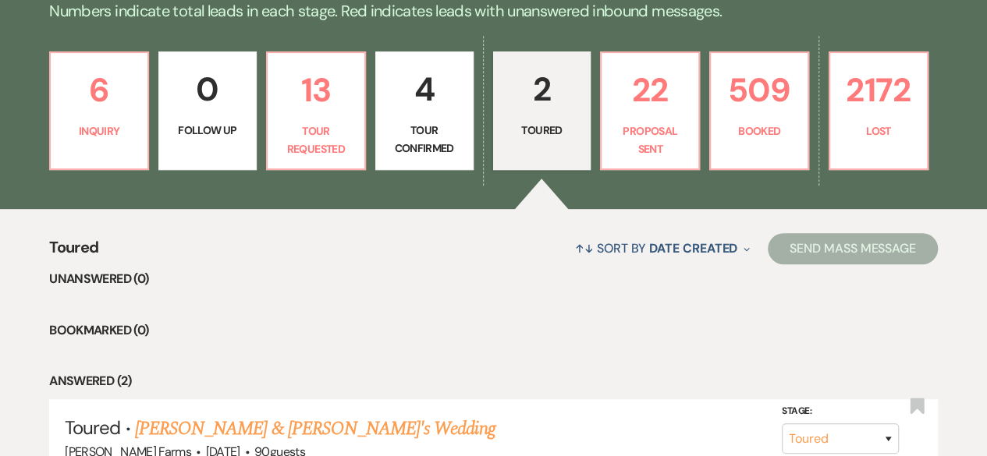
click at [428, 138] on p "Tour Confirmed" at bounding box center [424, 139] width 78 height 35
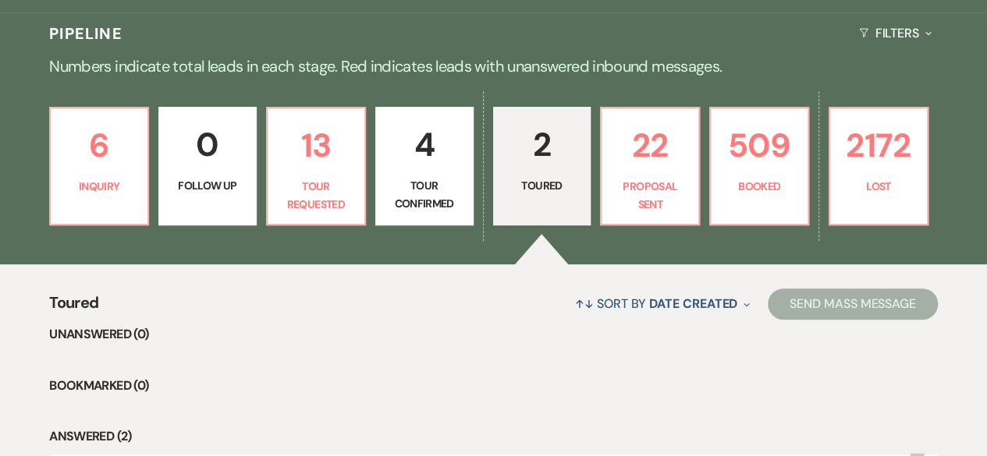
select select "4"
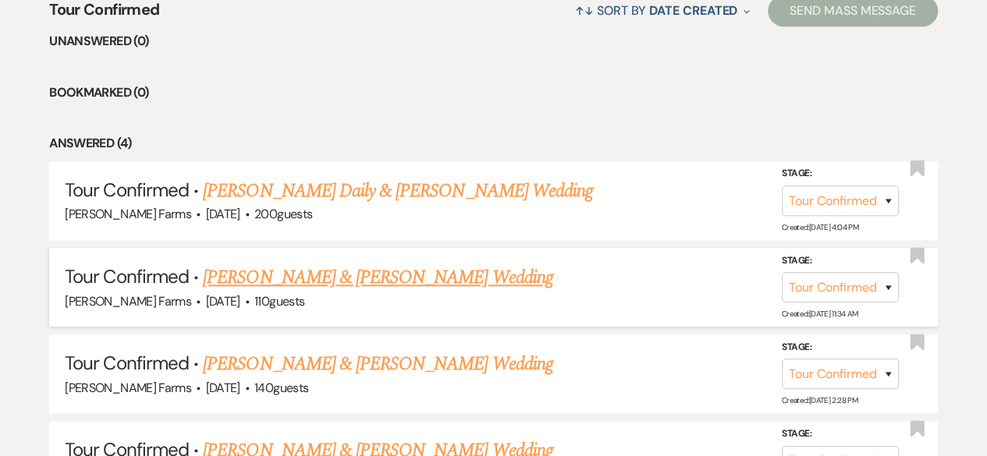
scroll to position [704, 0]
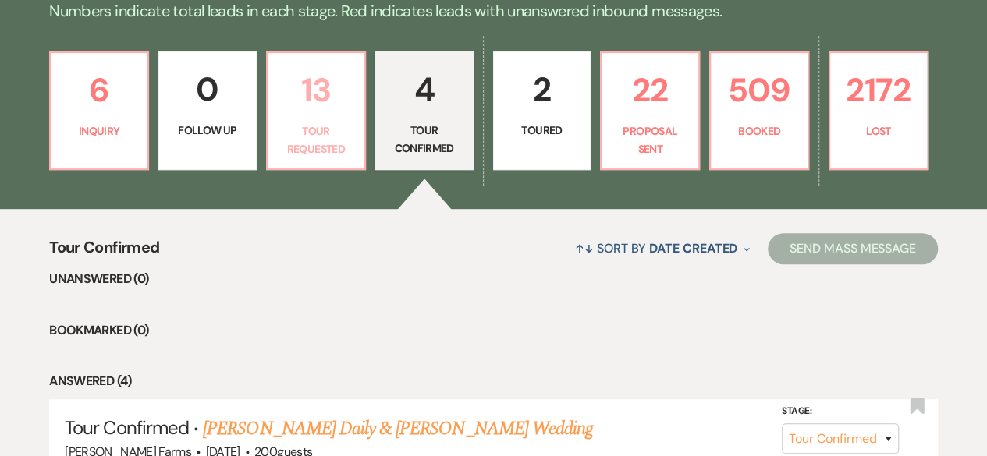
click at [328, 125] on p "Tour Requested" at bounding box center [316, 139] width 78 height 35
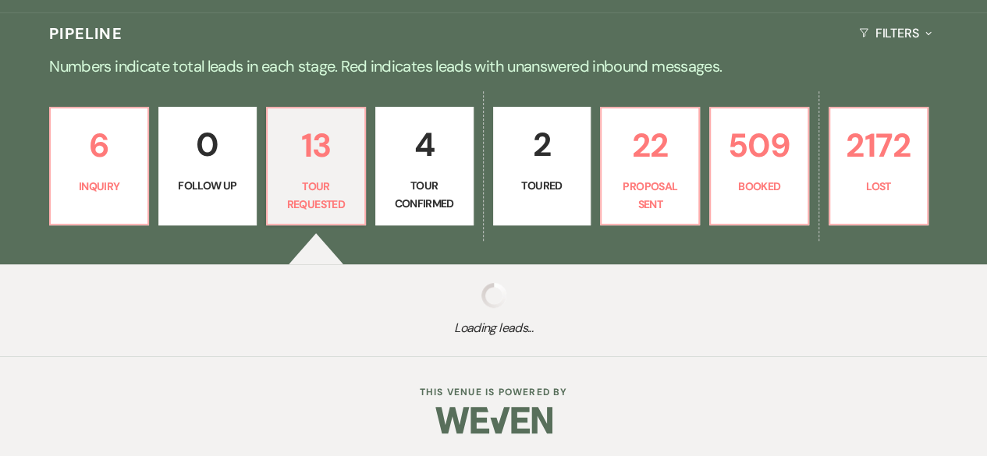
select select "2"
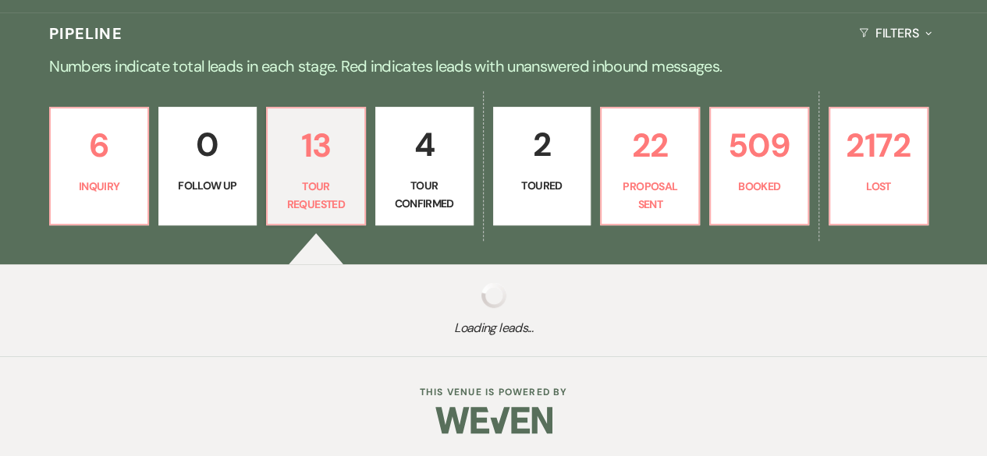
select select "2"
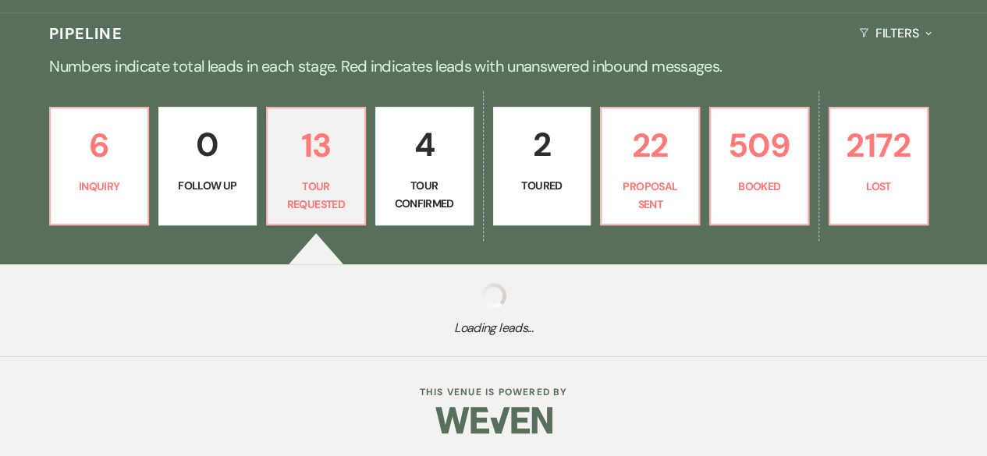
select select "2"
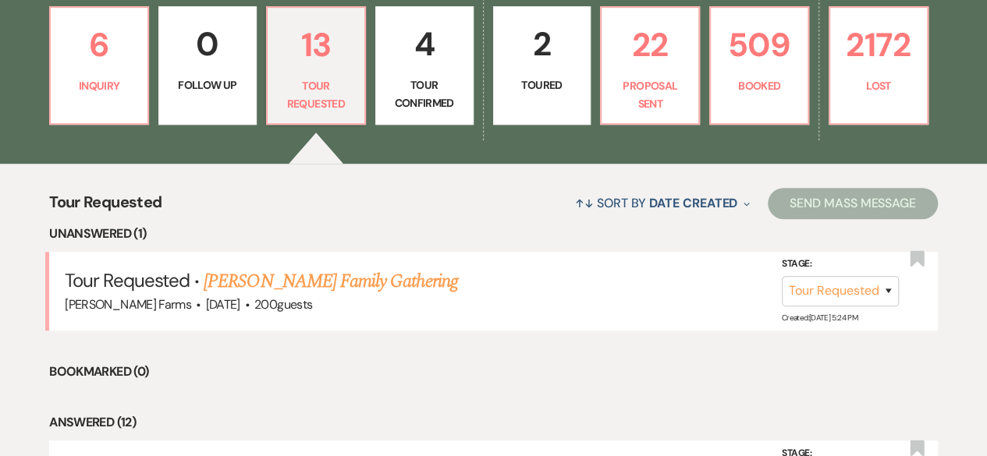
scroll to position [327, 0]
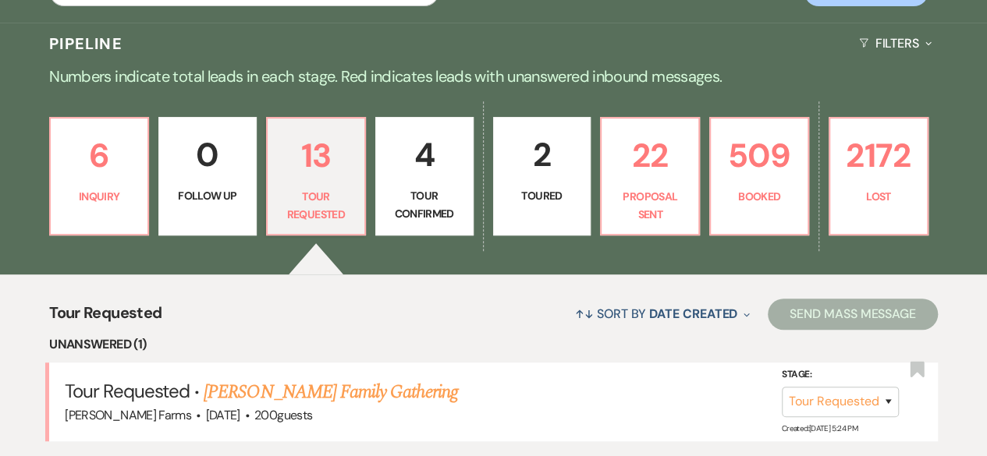
click at [566, 205] on link "2 Toured" at bounding box center [542, 176] width 98 height 119
select select "5"
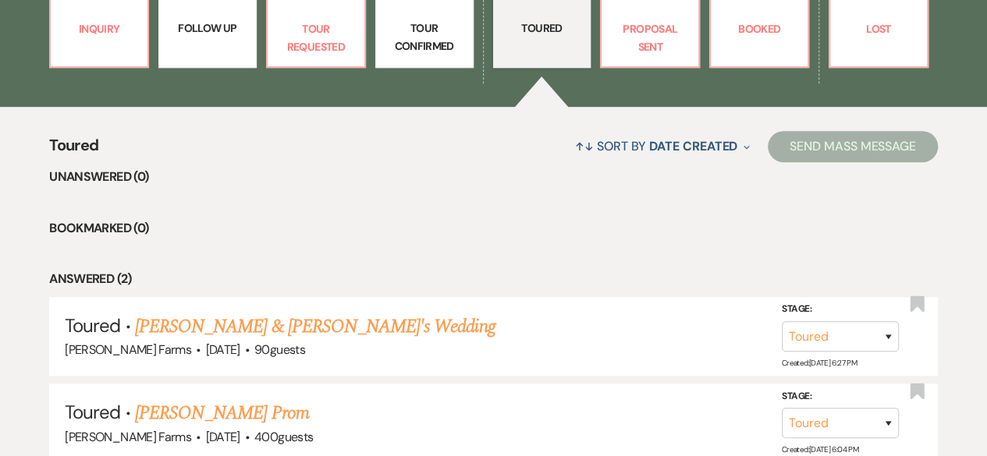
scroll to position [561, 0]
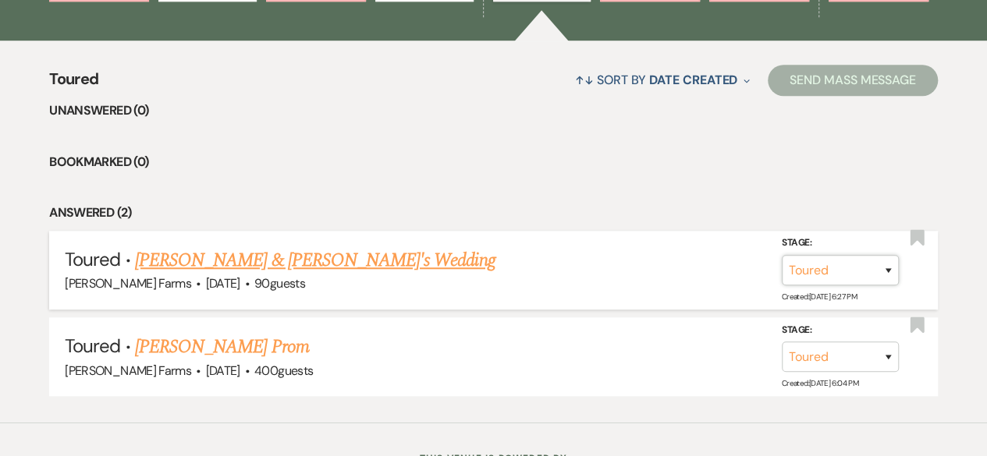
click at [841, 268] on select "Inquiry Follow Up Tour Requested Tour Confirmed Toured Proposal Sent Booked Lost" at bounding box center [840, 270] width 117 height 30
click at [646, 286] on div "[PERSON_NAME] Farms · [DATE] · 90 guests" at bounding box center [493, 284] width 857 height 20
click at [552, 170] on li "Bookmarked (0)" at bounding box center [493, 162] width 889 height 20
